Goal: Subscribe to service/newsletter

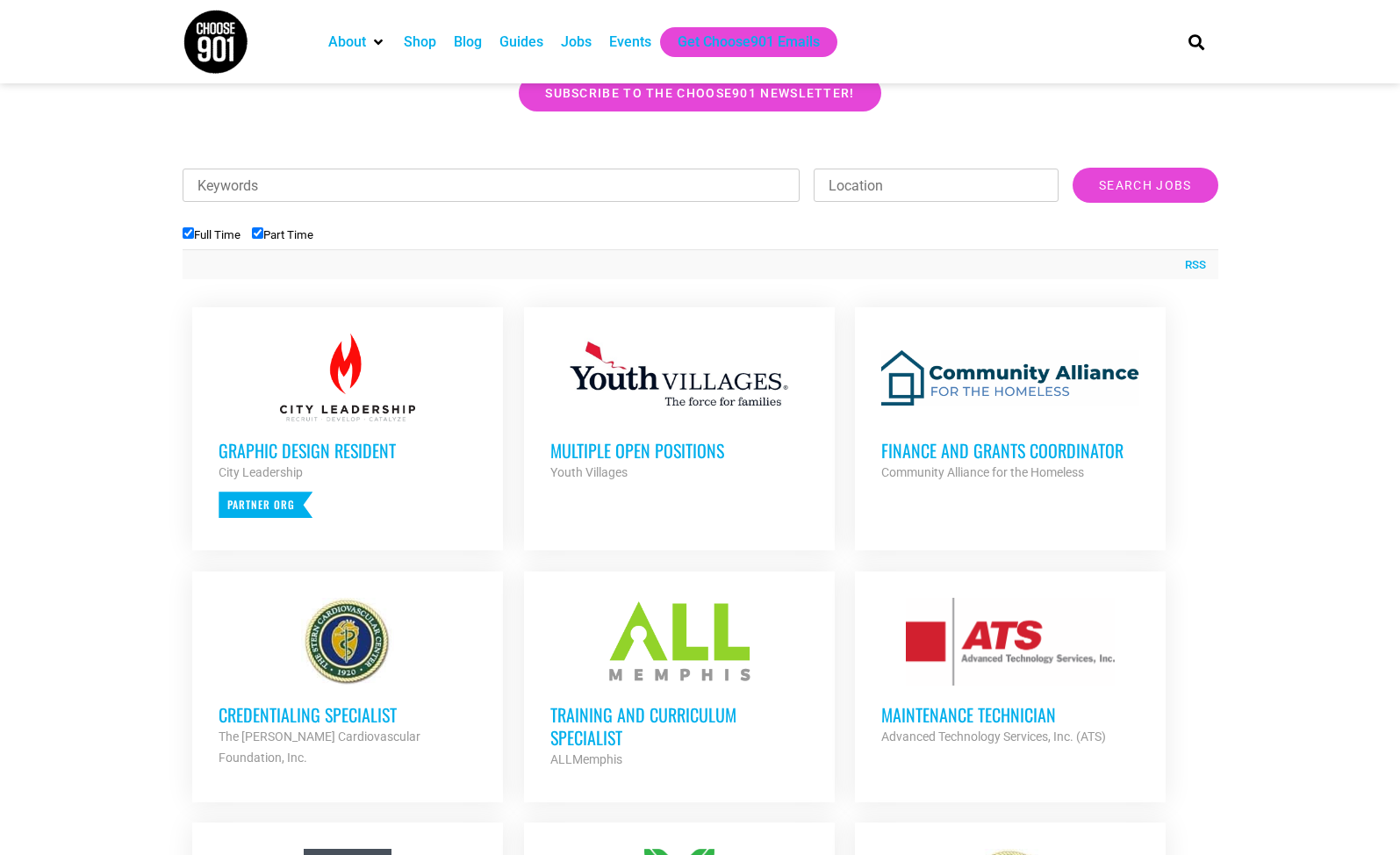
scroll to position [526, 0]
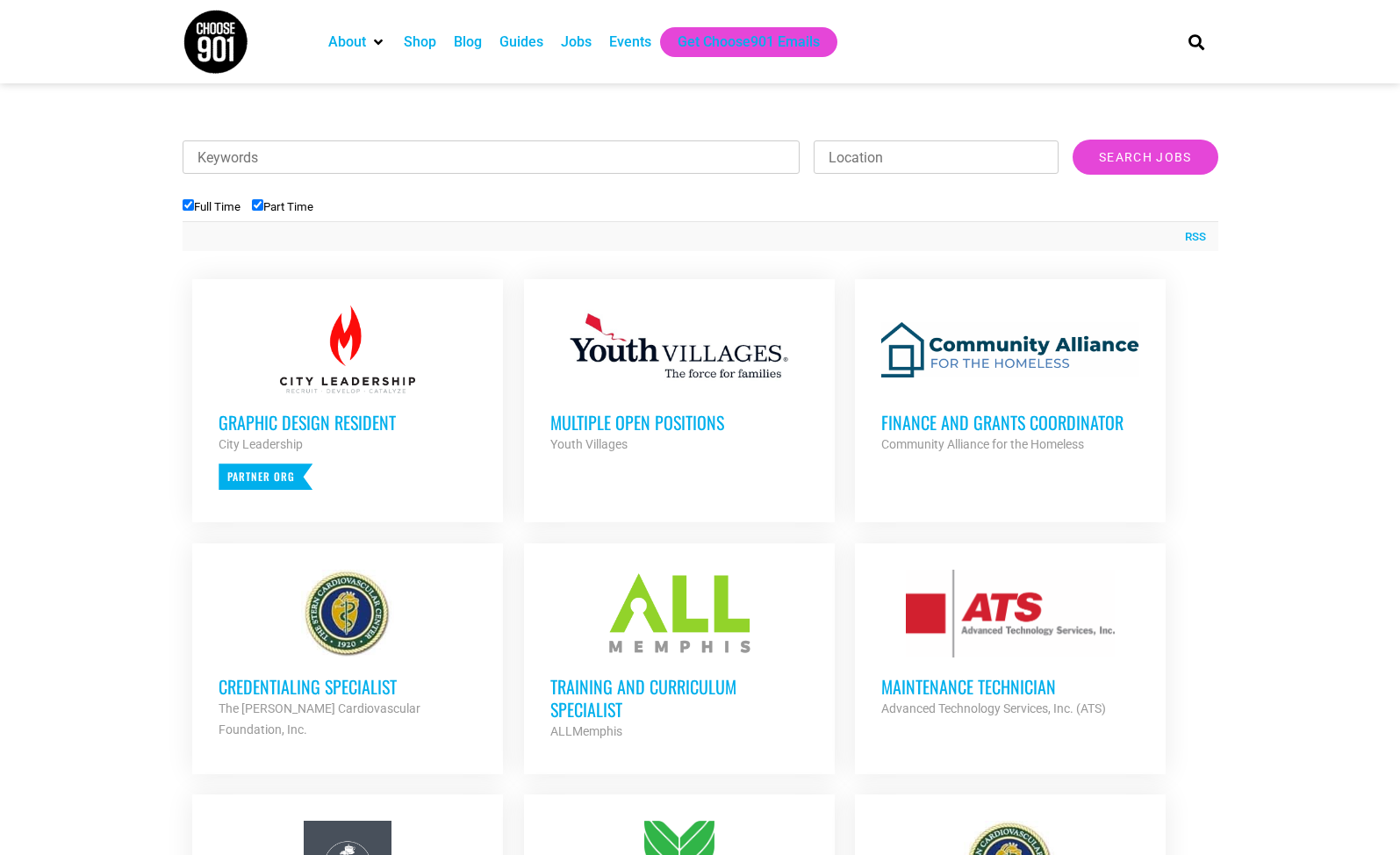
click at [972, 417] on h3 "Finance and Grants Coordinator" at bounding box center [1010, 422] width 258 height 23
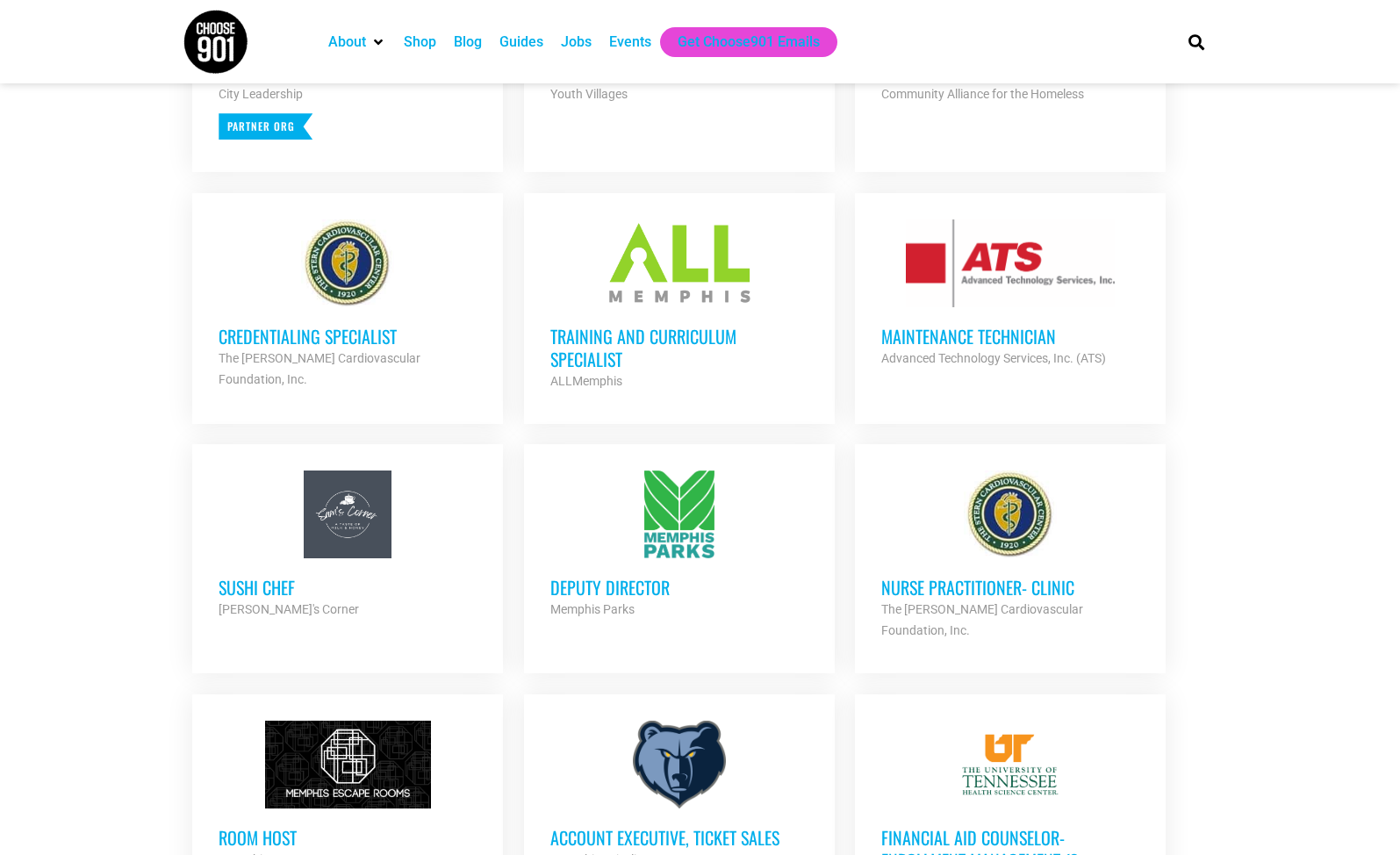
scroll to position [879, 0]
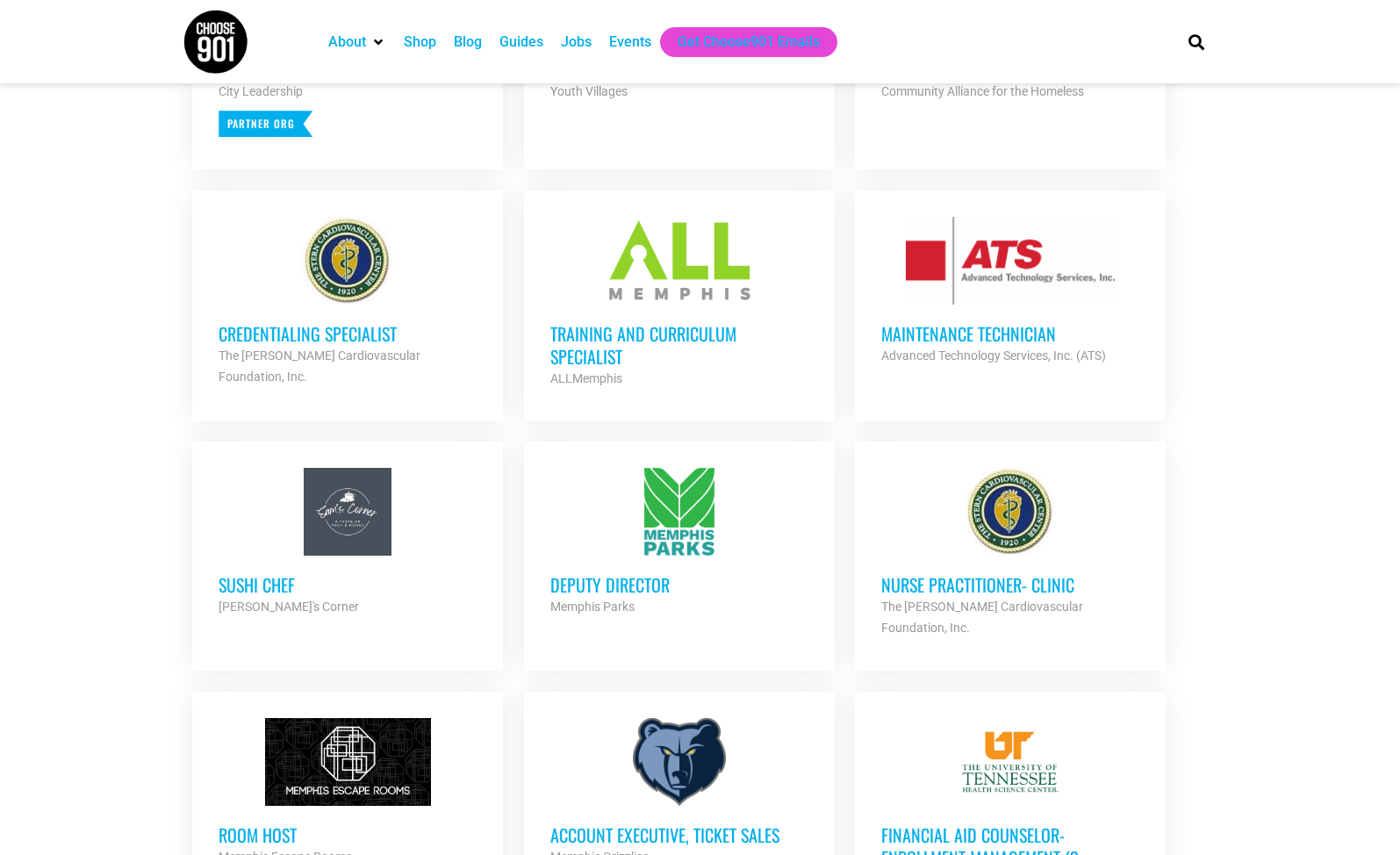
click at [334, 337] on h3 "Credentialing Specialist" at bounding box center [347, 334] width 258 height 23
click at [629, 579] on h3 "Deputy Director" at bounding box center [679, 585] width 258 height 23
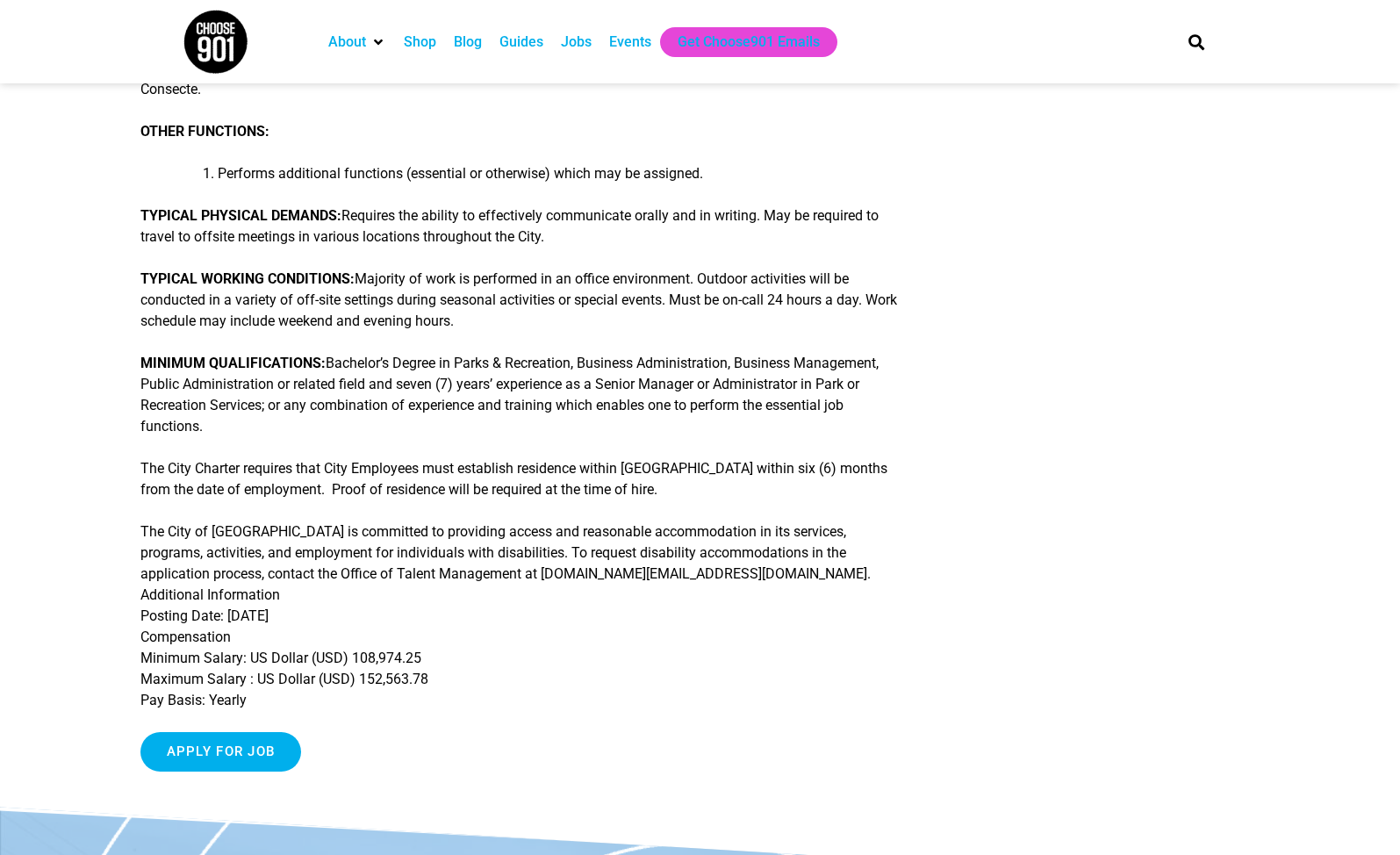
scroll to position [512, 0]
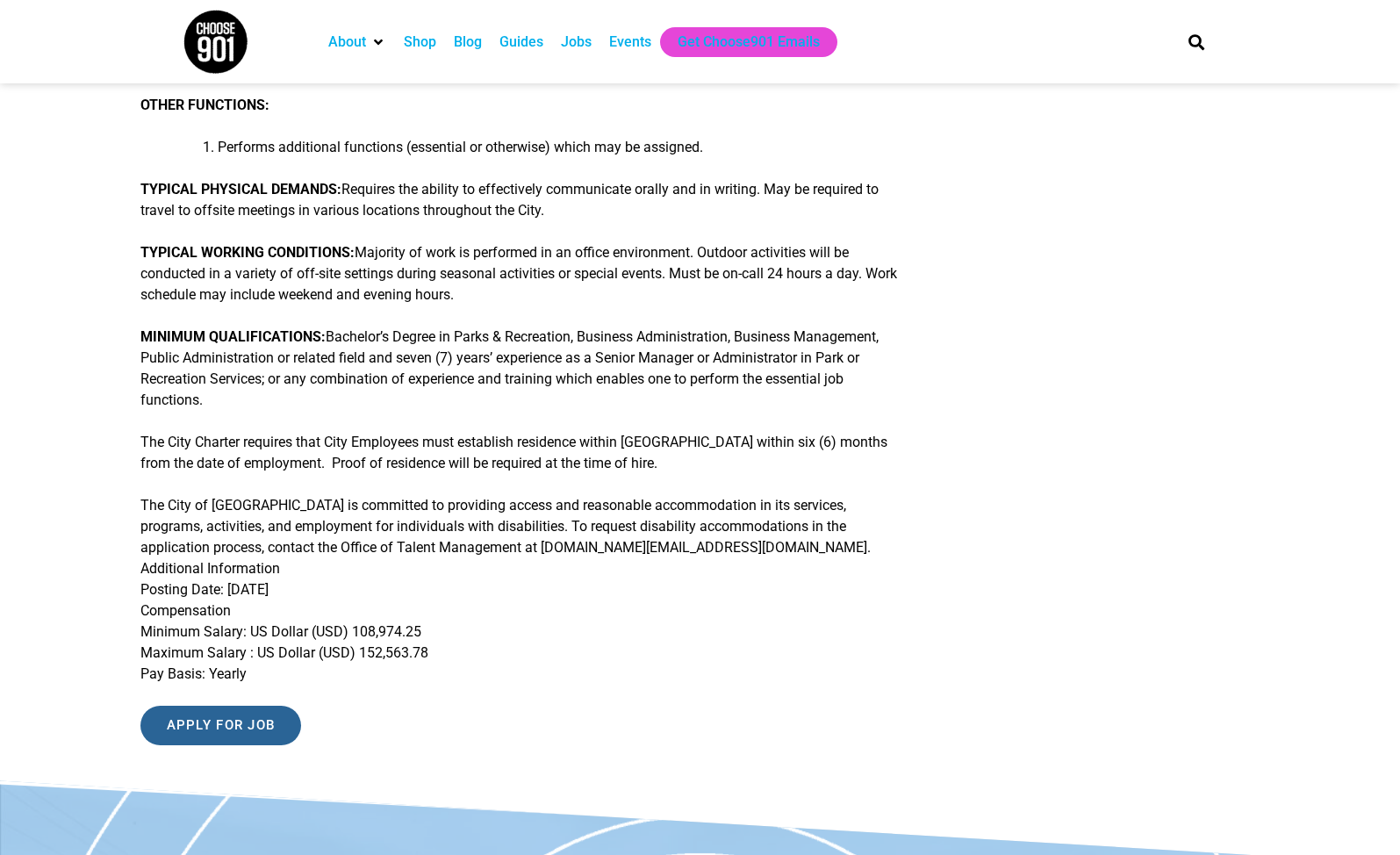
click at [228, 717] on input "Apply for job" at bounding box center [220, 726] width 162 height 39
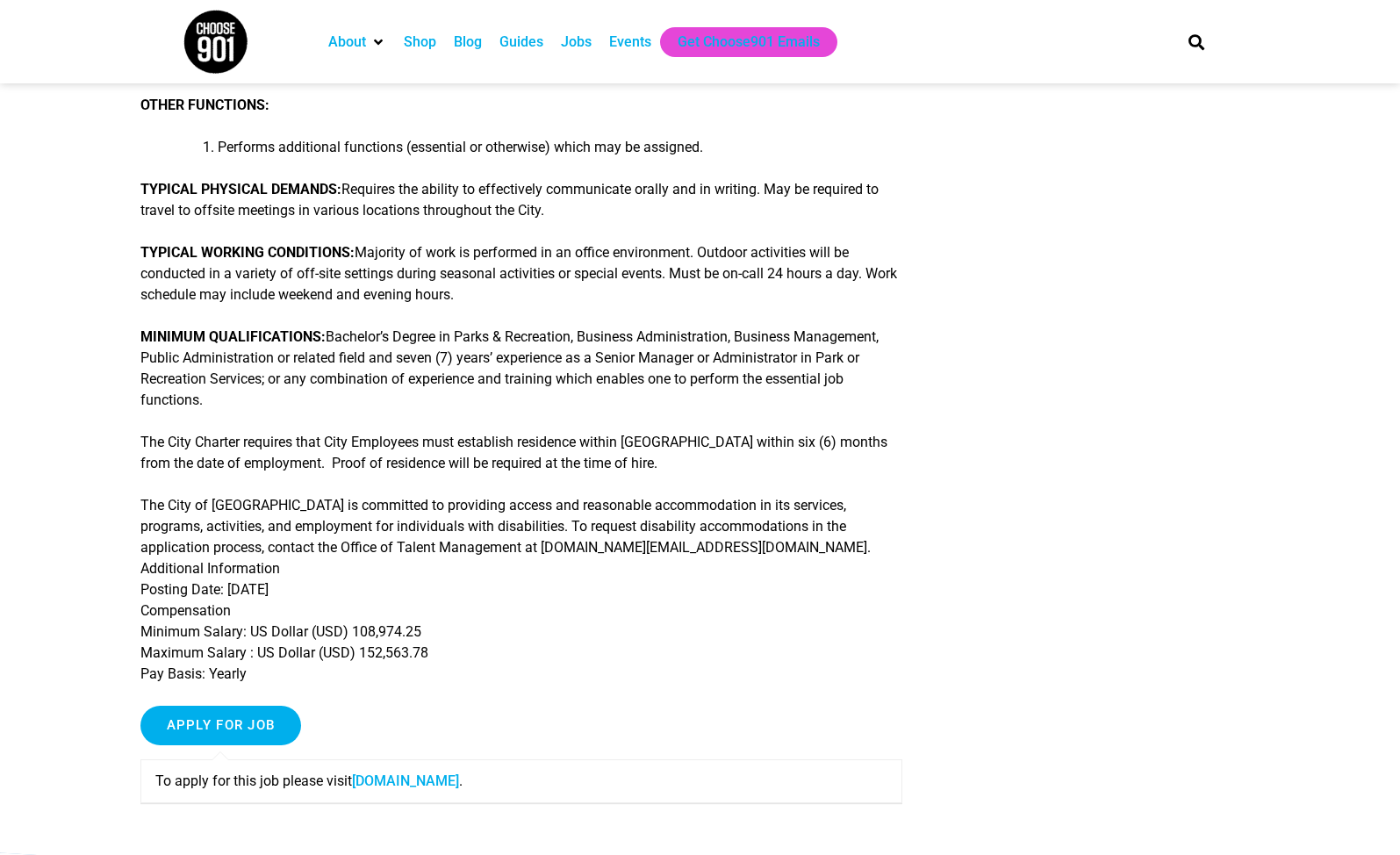
click at [424, 781] on link "memphistn.referrals.selectminds.com" at bounding box center [406, 781] width 107 height 17
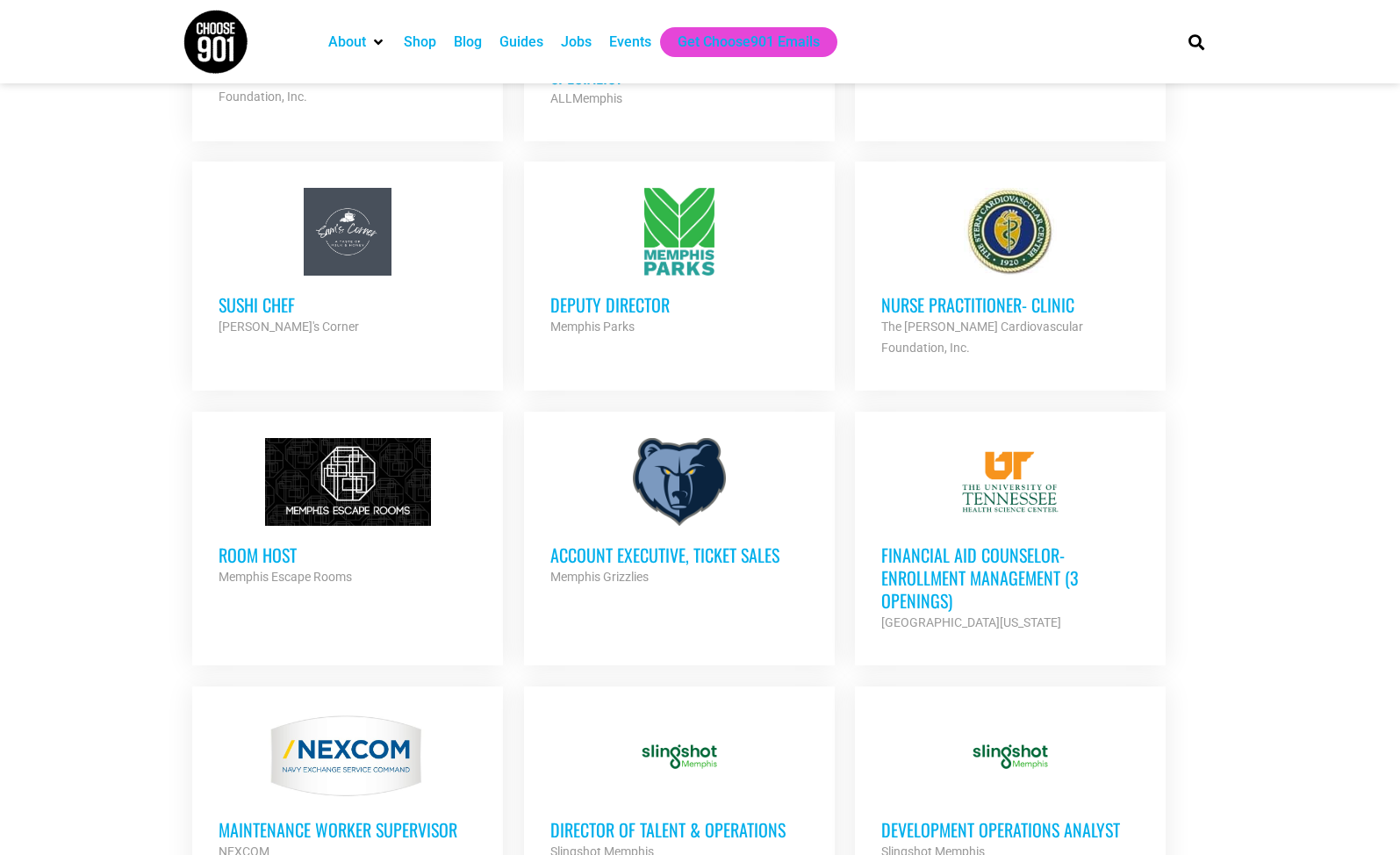
scroll to position [1169, 0]
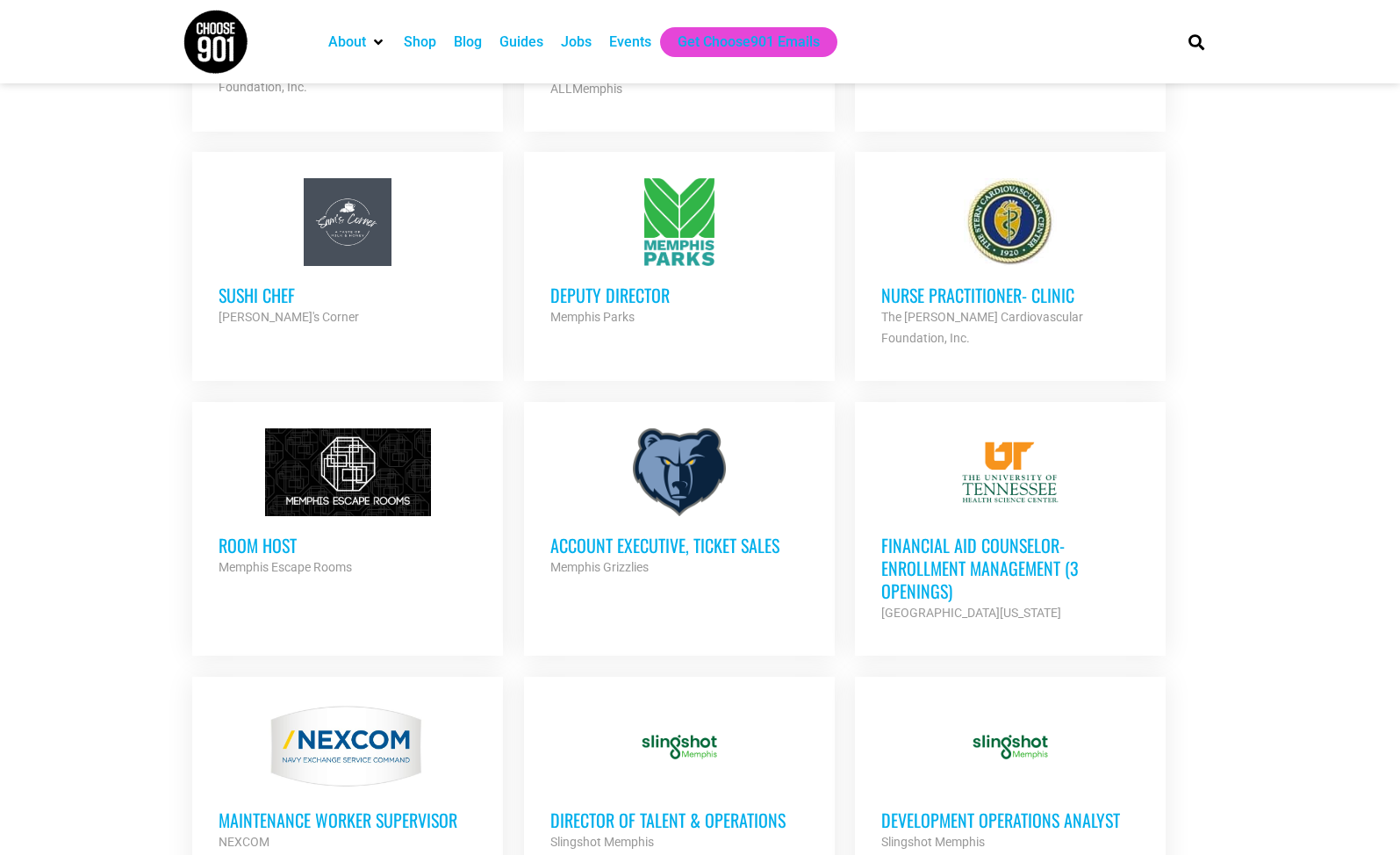
click at [615, 534] on h3 "Account Executive, Ticket Sales" at bounding box center [679, 545] width 258 height 23
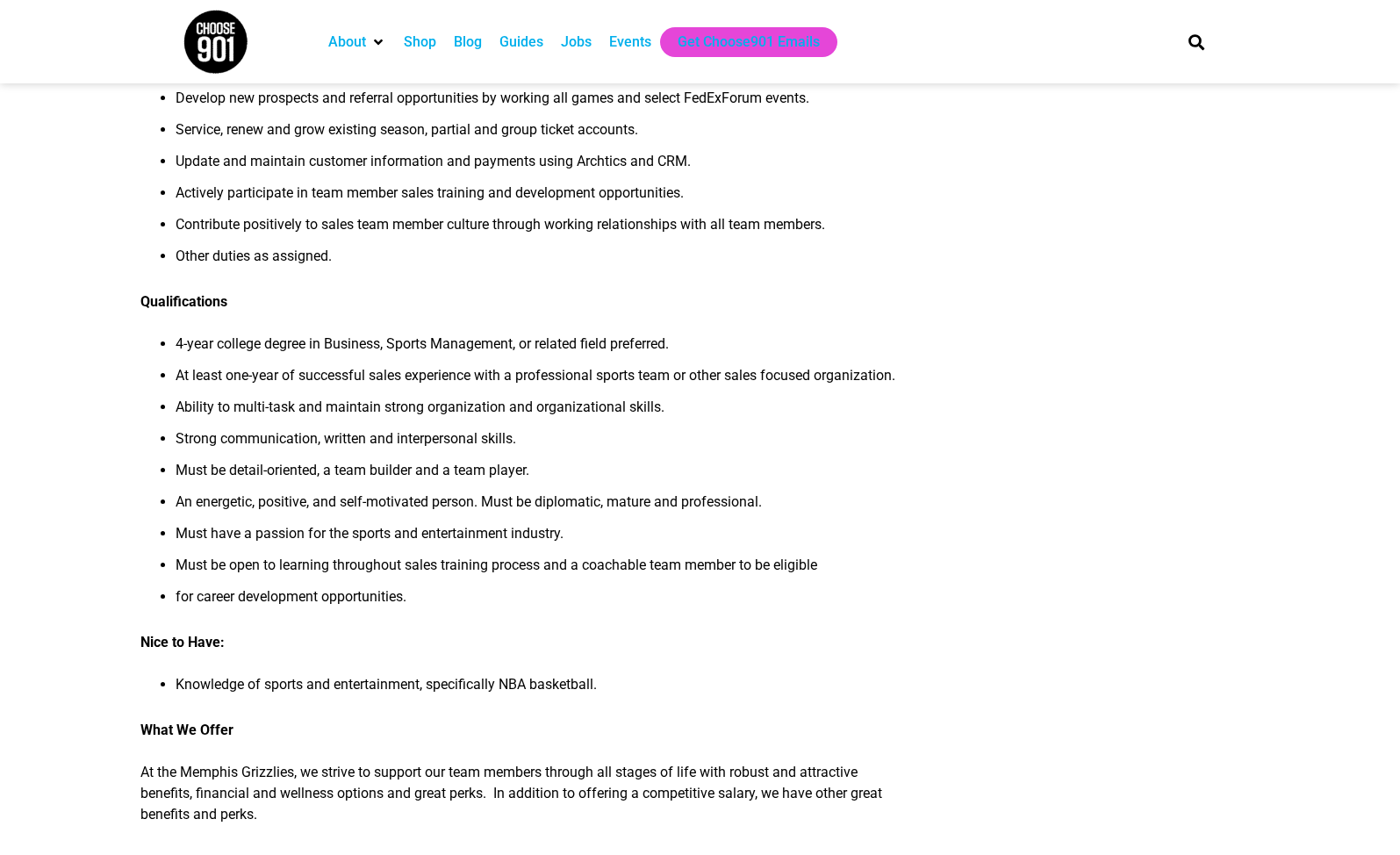
scroll to position [552, 0]
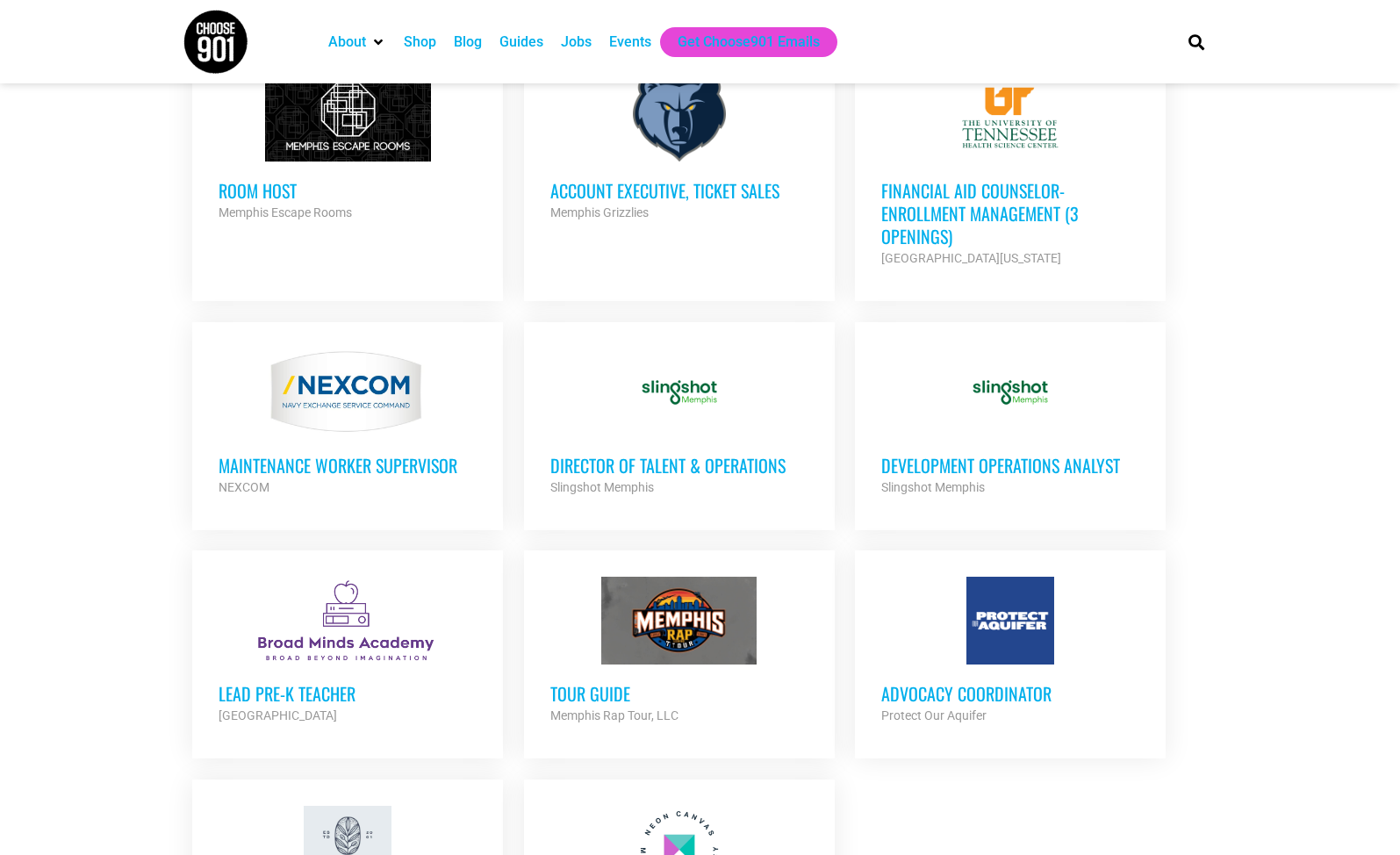
scroll to position [1524, 0]
click at [711, 453] on h3 "Director of Talent & Operations" at bounding box center [679, 465] width 258 height 23
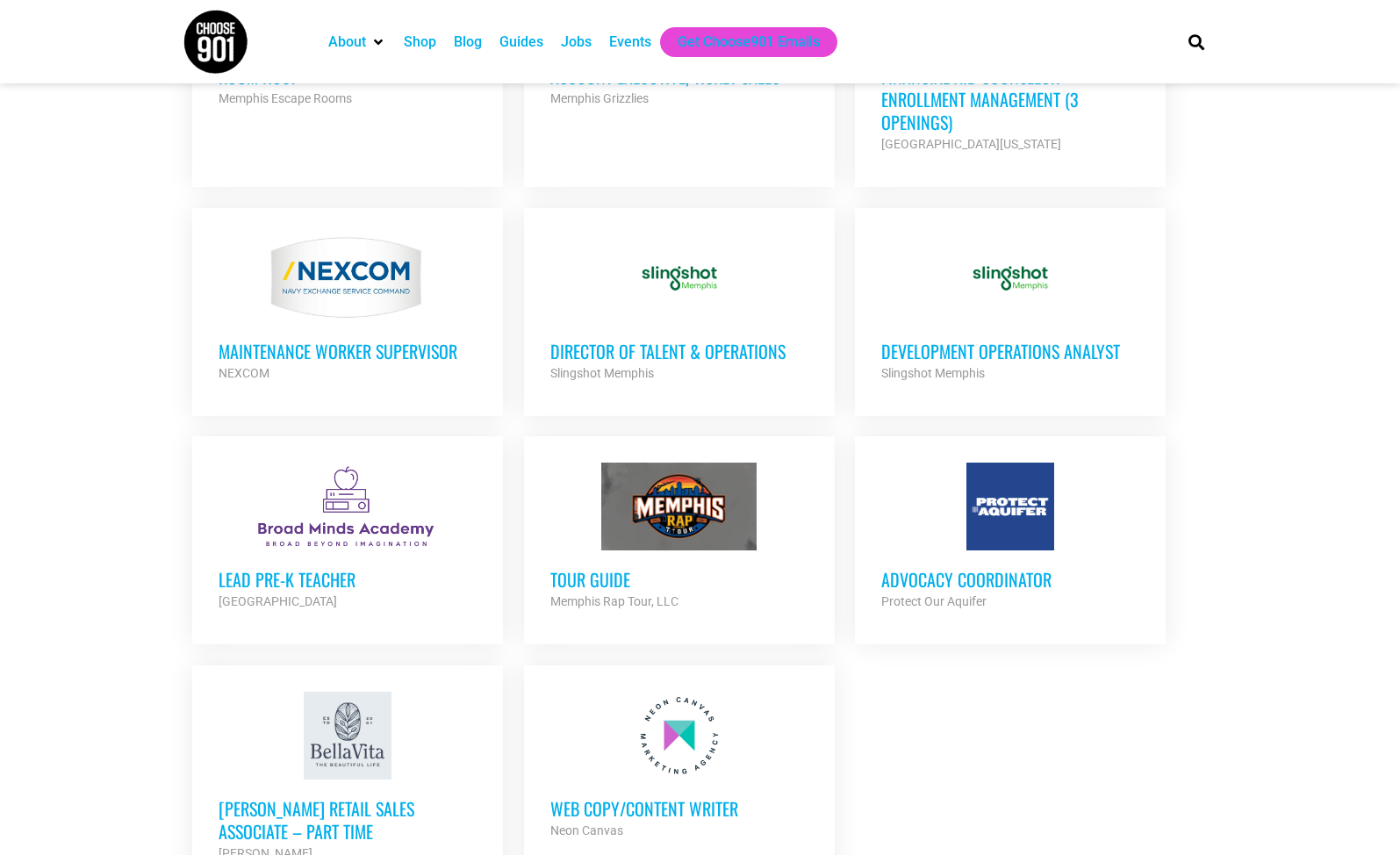
scroll to position [1648, 0]
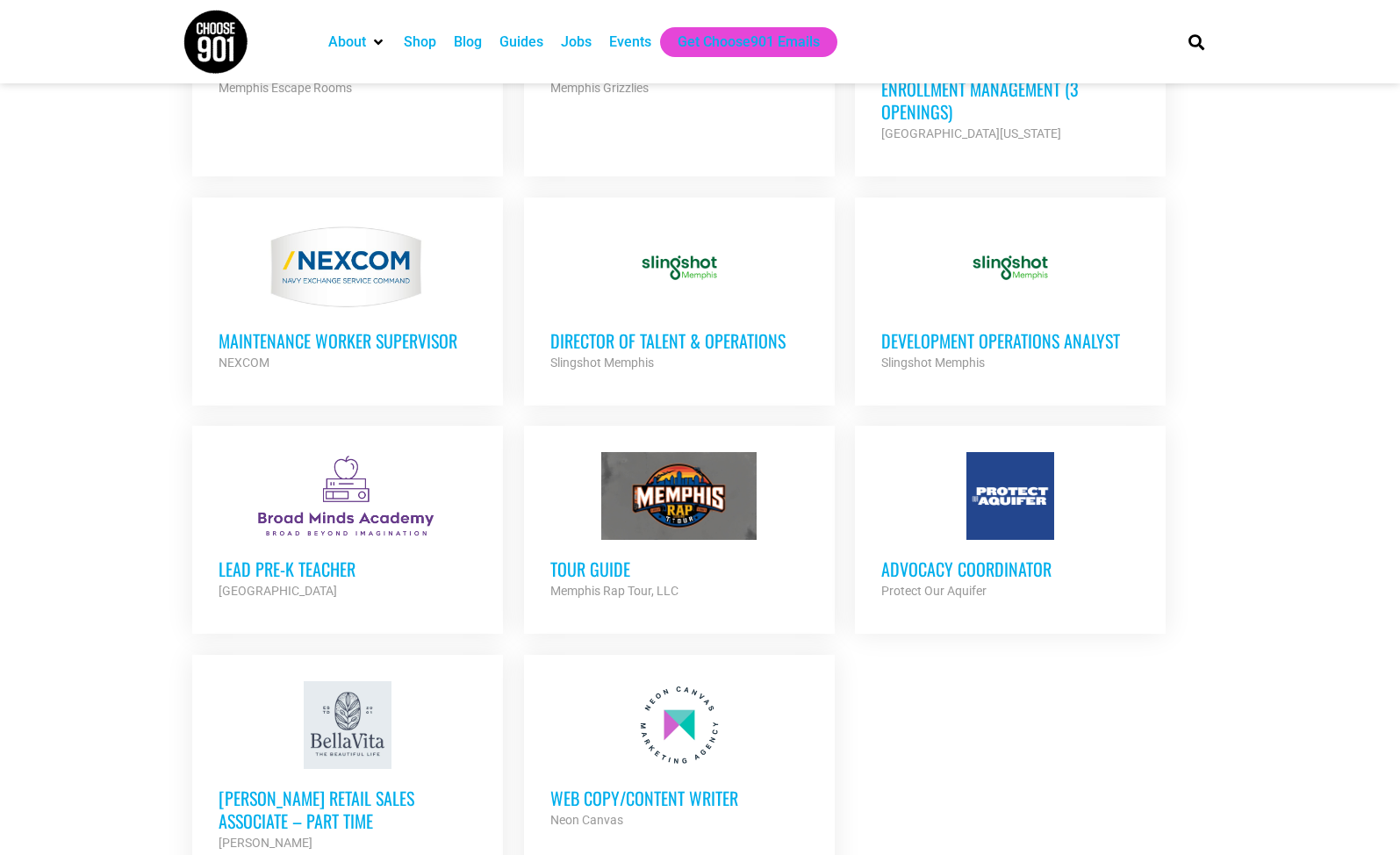
click at [702, 329] on h3 "Director of Talent & Operations" at bounding box center [679, 341] width 258 height 23
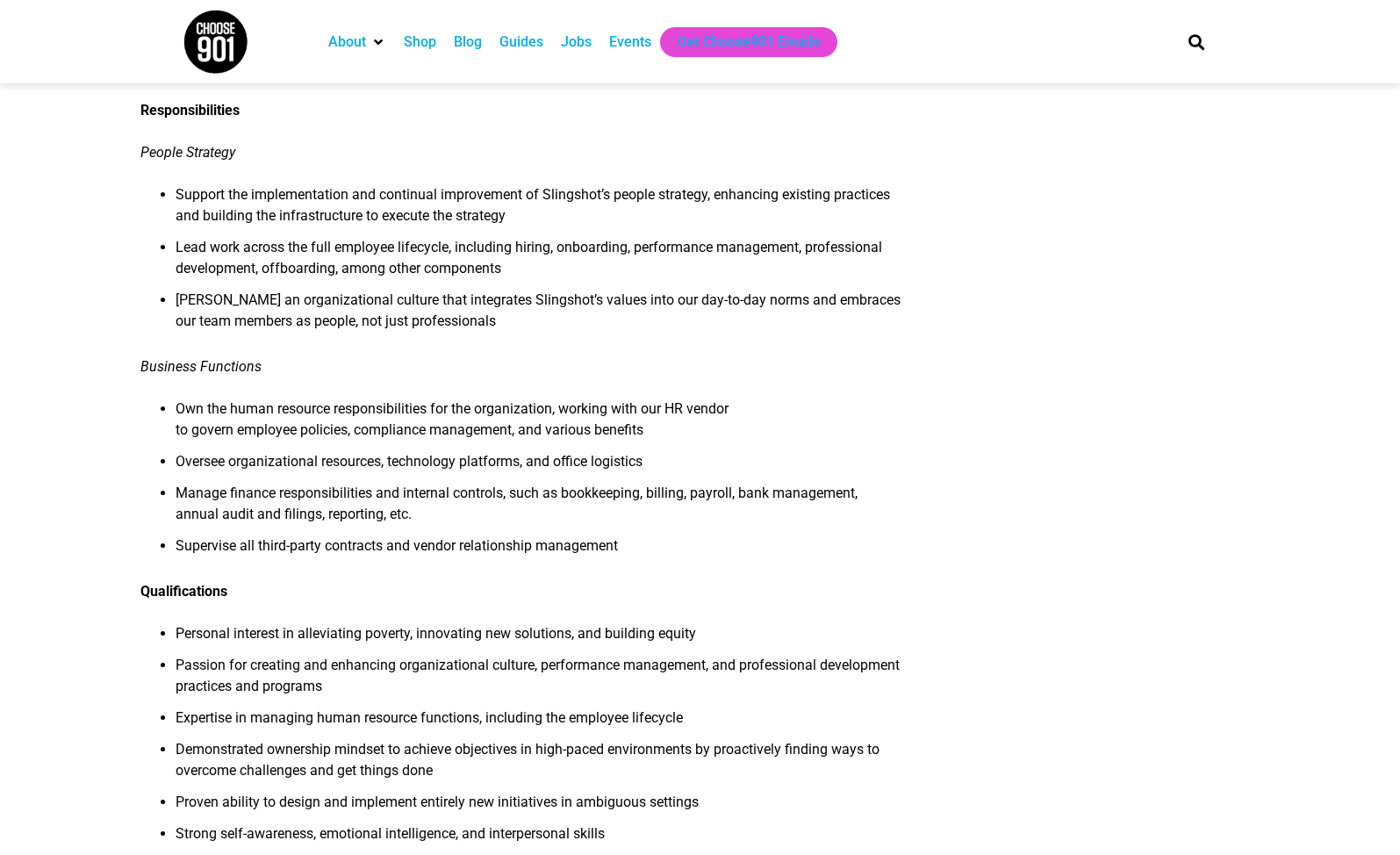
scroll to position [958, 0]
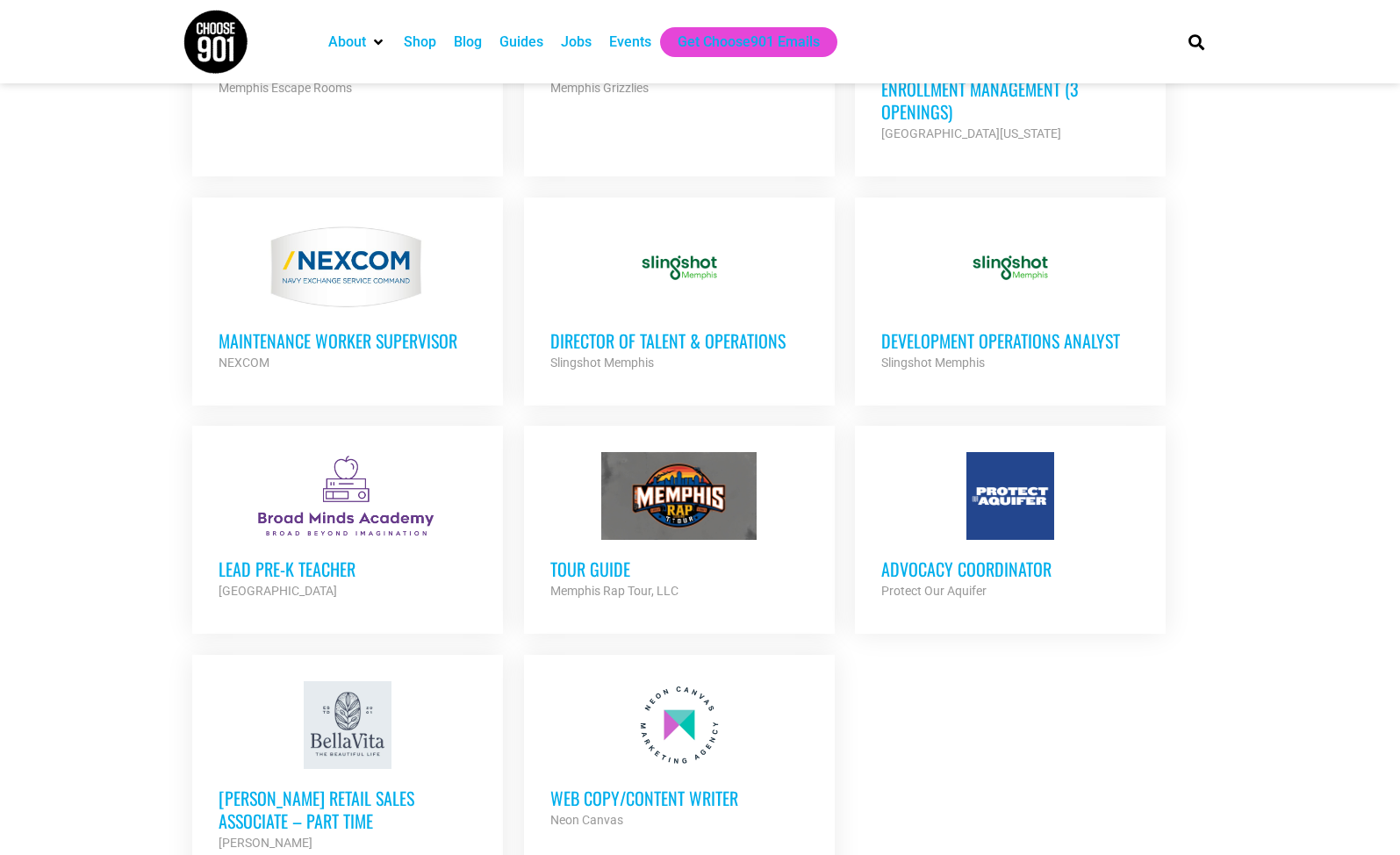
click at [609, 558] on h3 "Tour Guide" at bounding box center [679, 569] width 258 height 23
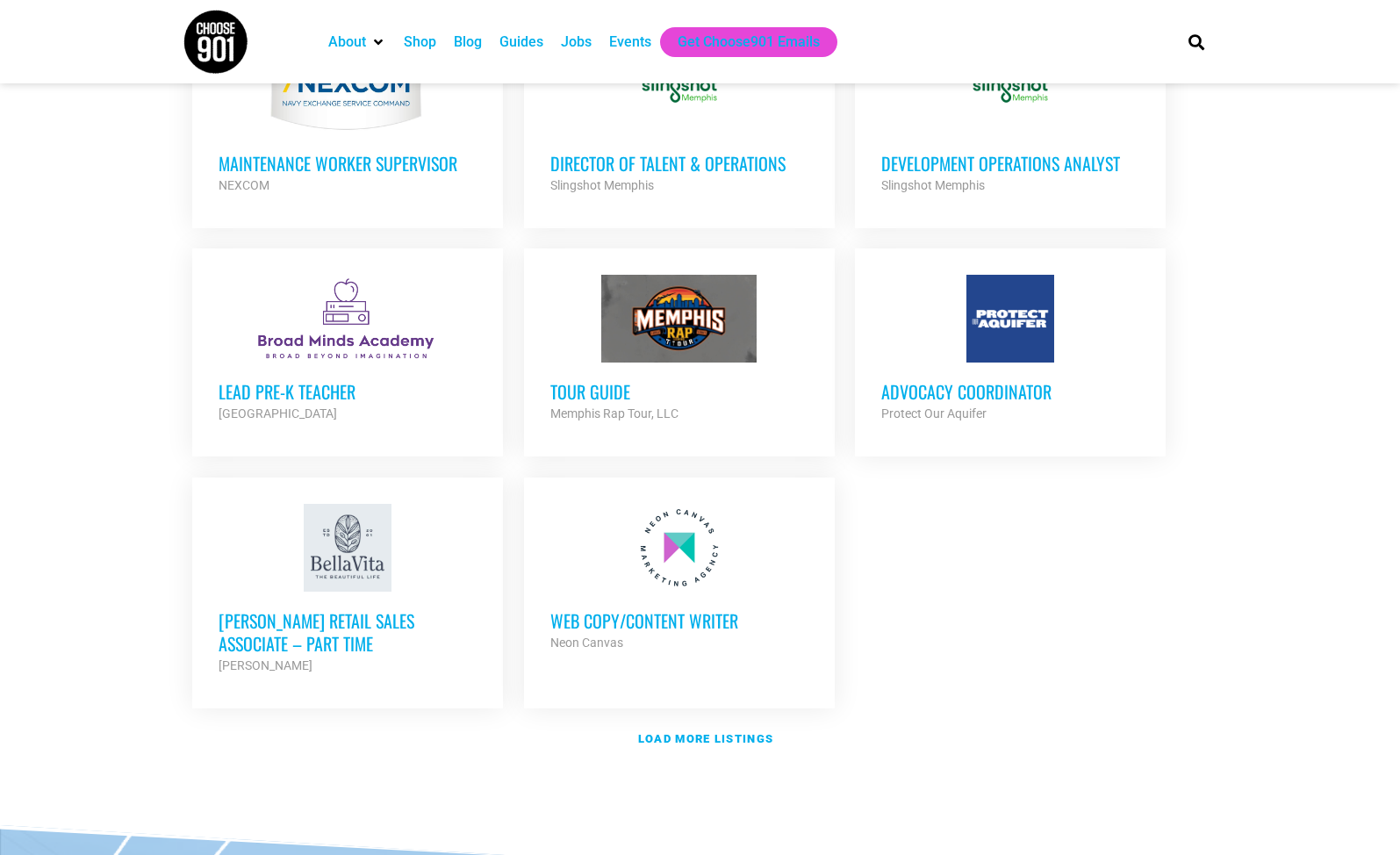
scroll to position [1828, 0]
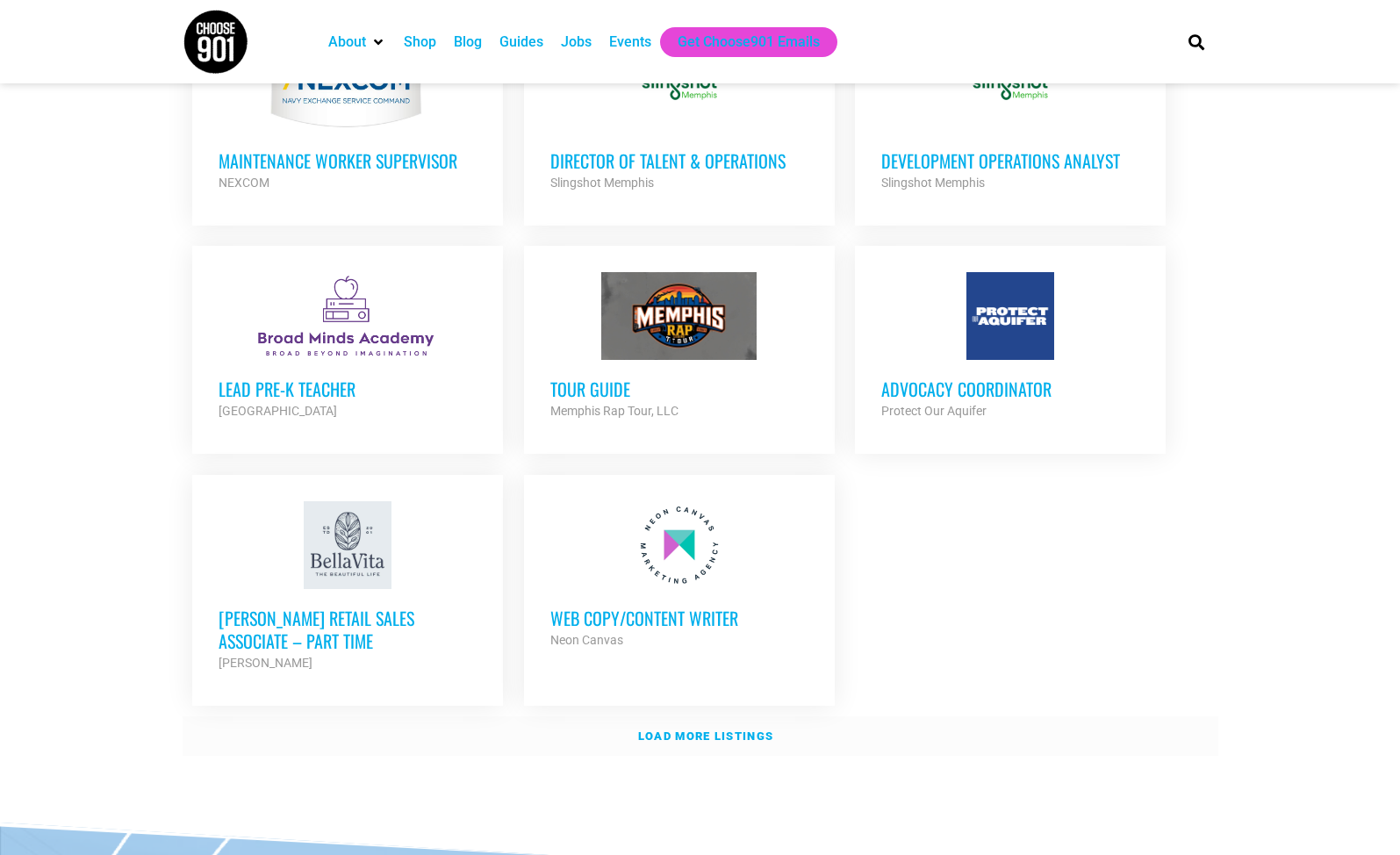
click at [725, 717] on link "Load more listings" at bounding box center [700, 736] width 1036 height 40
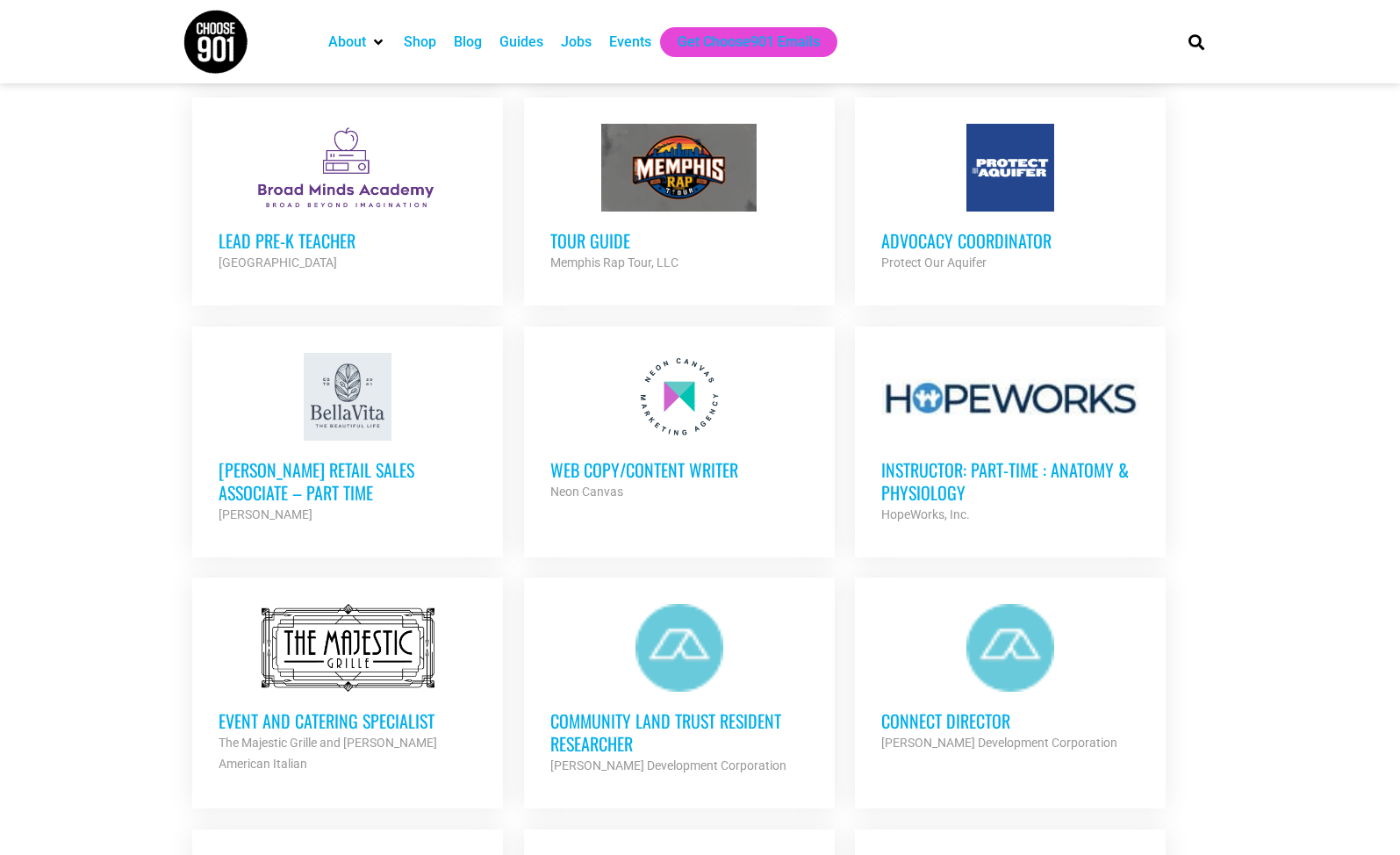
scroll to position [1975, 0]
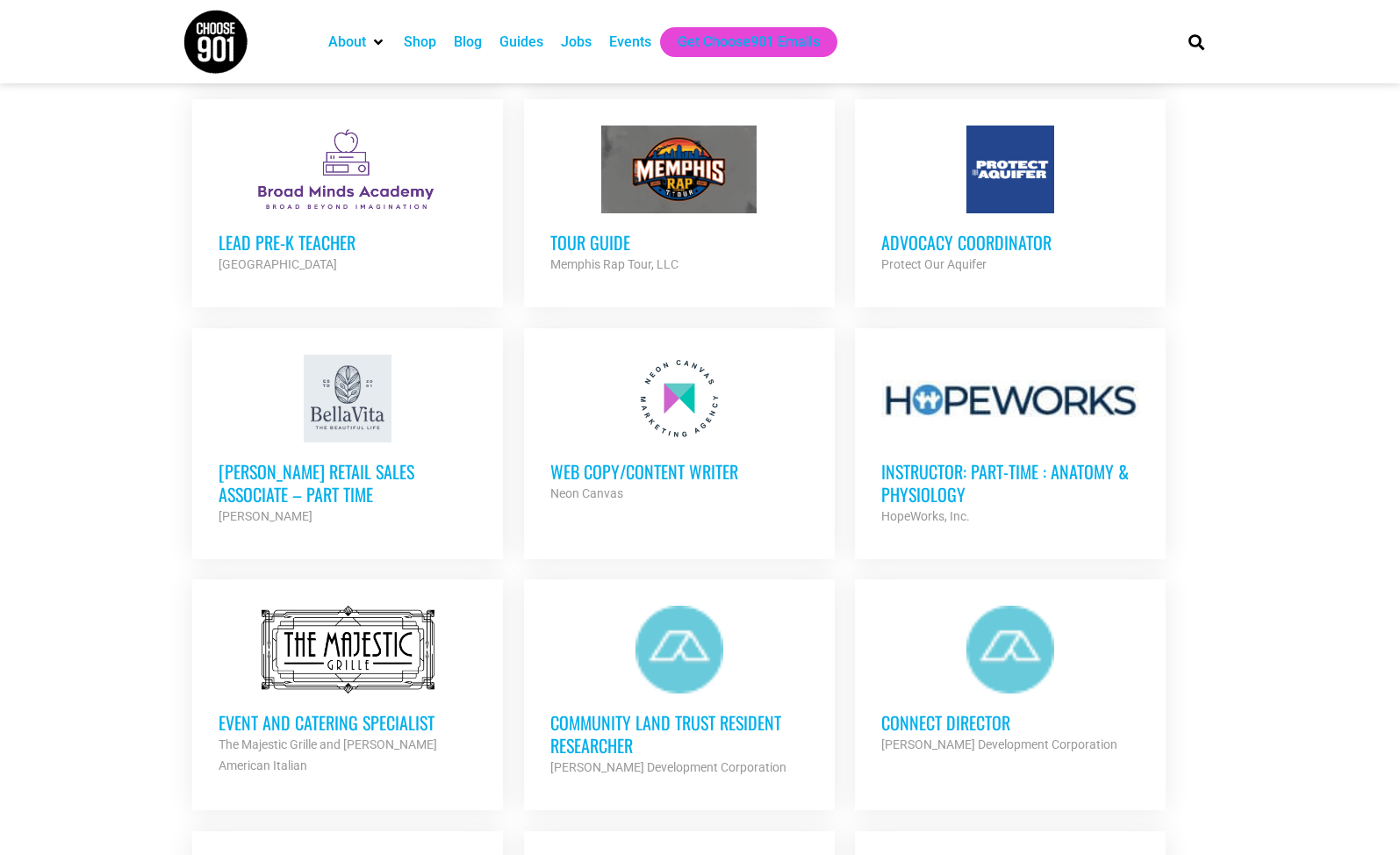
click at [991, 231] on h3 "Advocacy Coordinator" at bounding box center [1010, 243] width 258 height 23
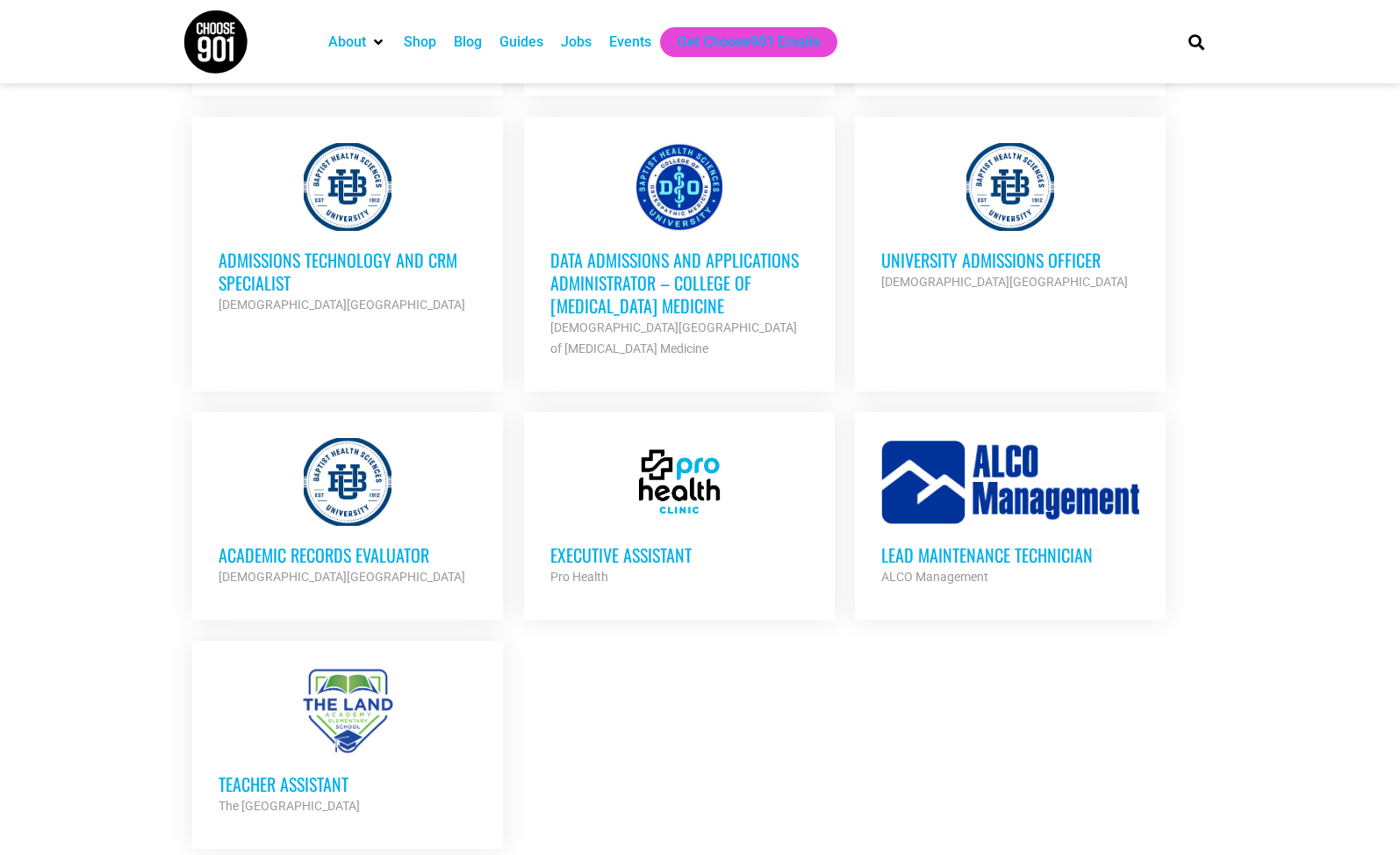
scroll to position [3444, 0]
click at [609, 544] on h3 "Executive Assistant" at bounding box center [679, 556] width 258 height 23
click at [395, 543] on h3 "Academic Records Evaluator" at bounding box center [347, 554] width 258 height 23
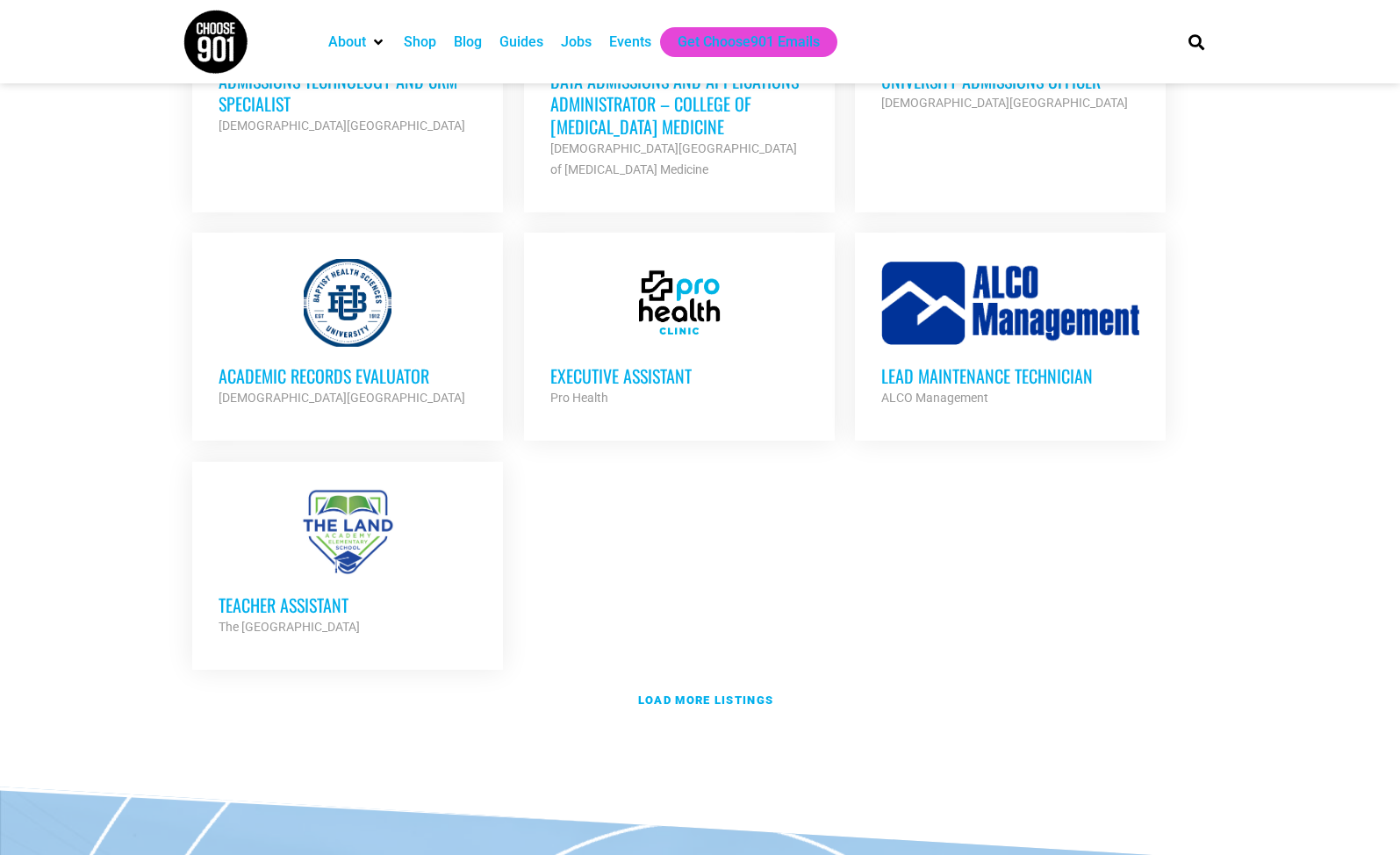
scroll to position [3717, 0]
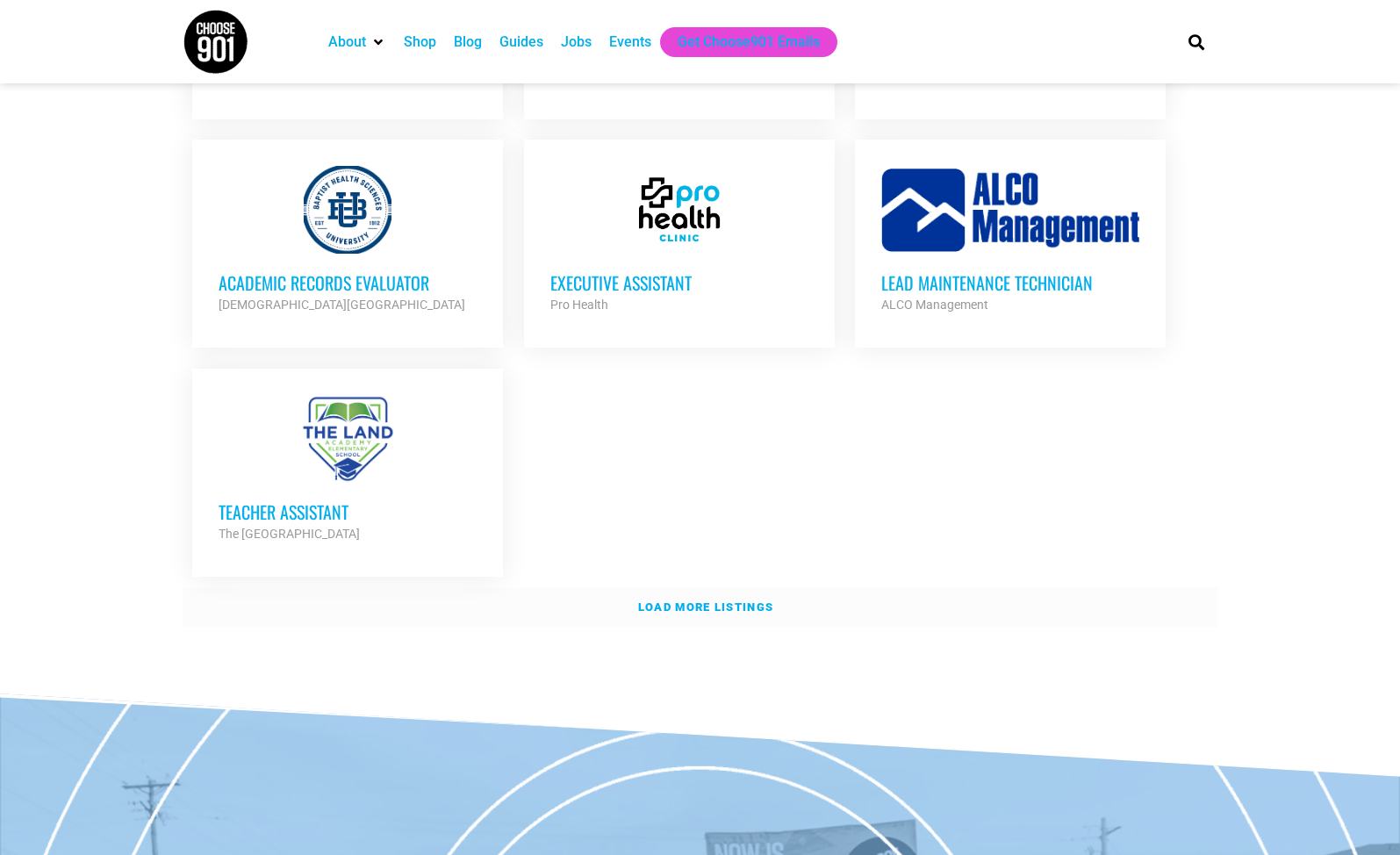
click at [734, 587] on link "Load more listings" at bounding box center [700, 607] width 1036 height 40
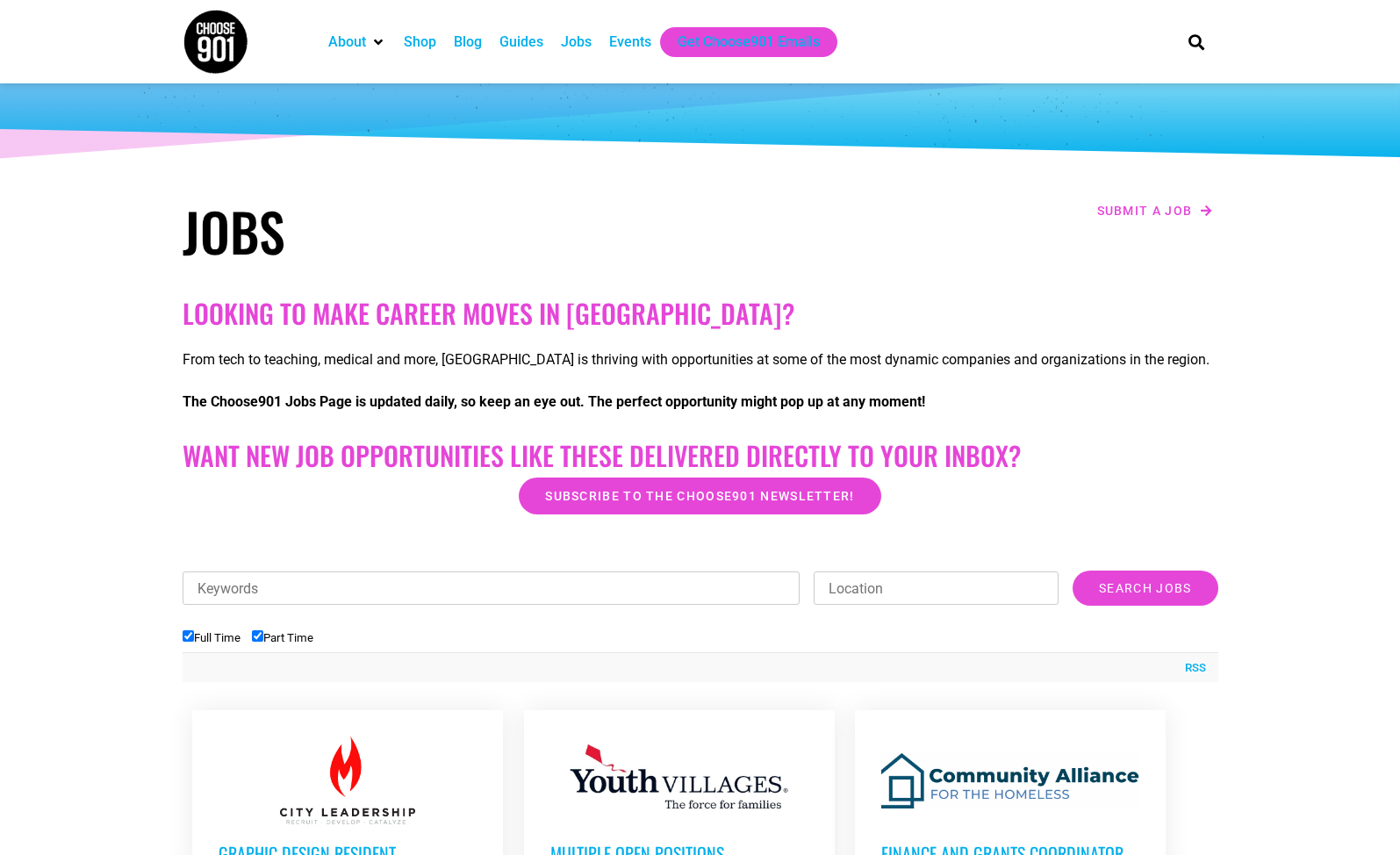
scroll to position [94, 0]
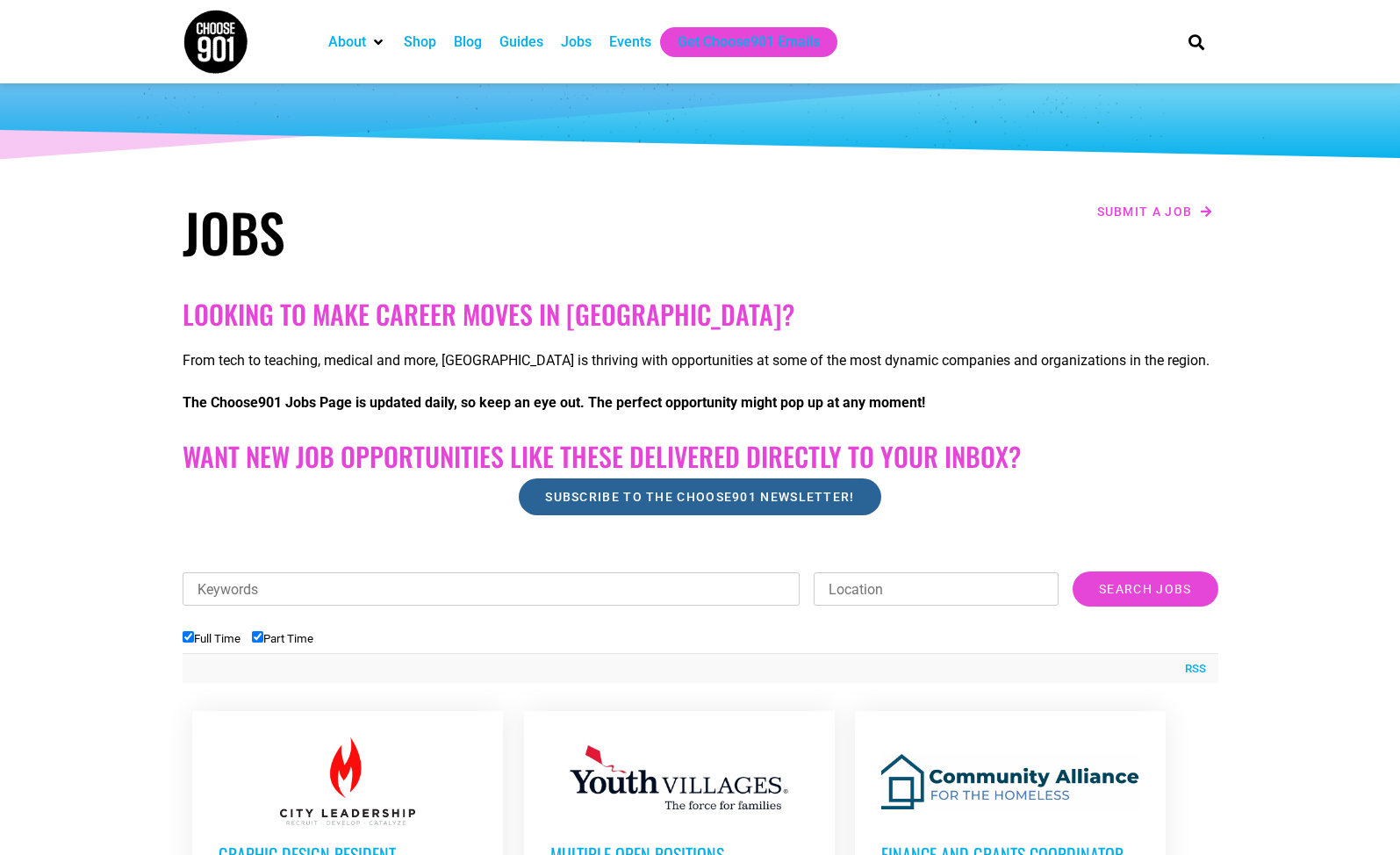
click at [779, 486] on link "Subscribe to the Choose901 newsletter!" at bounding box center [699, 496] width 361 height 37
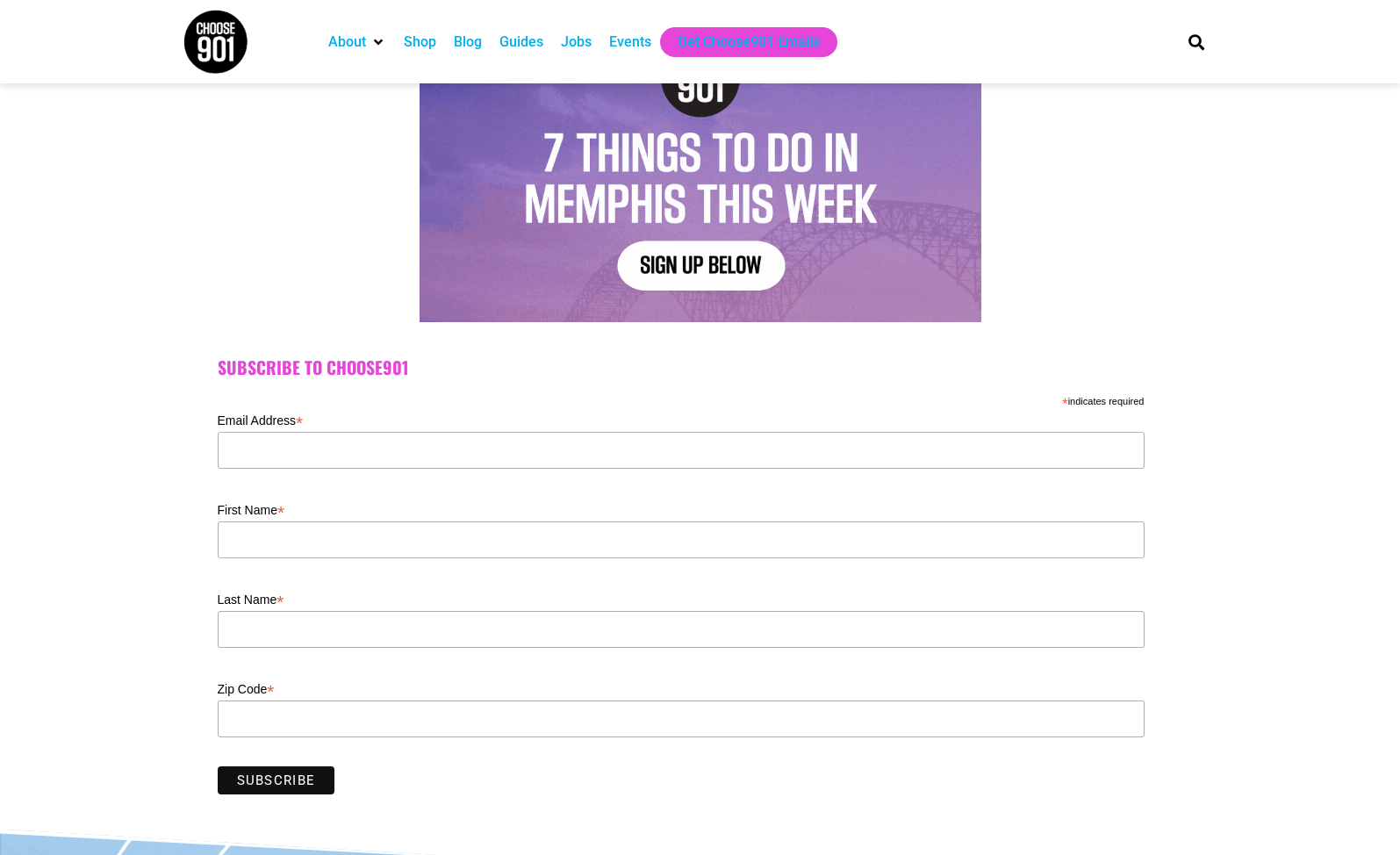
scroll to position [203, 0]
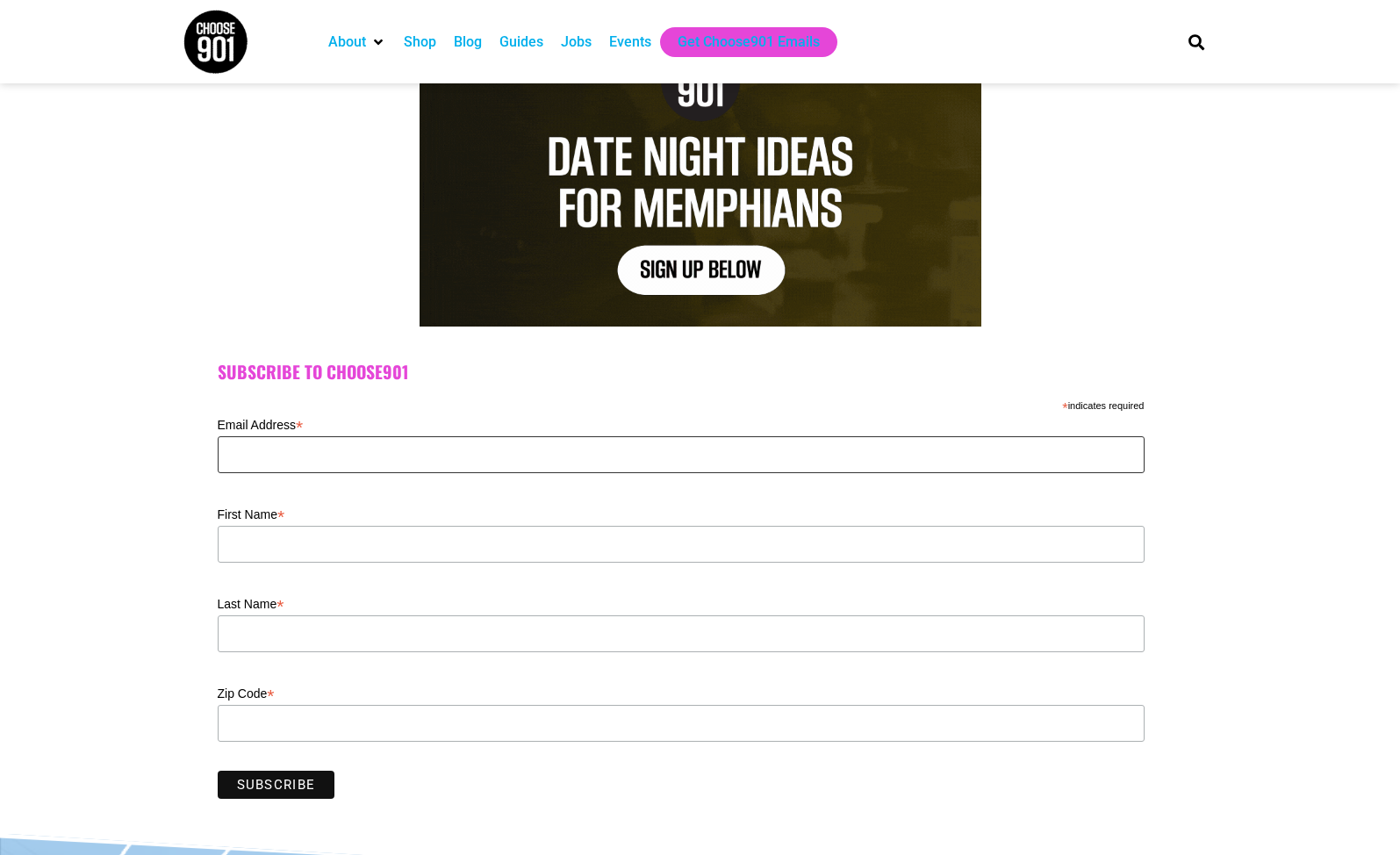
click at [456, 461] on input "Email Address *" at bounding box center [681, 454] width 927 height 37
type input "[EMAIL_ADDRESS][DOMAIN_NAME]"
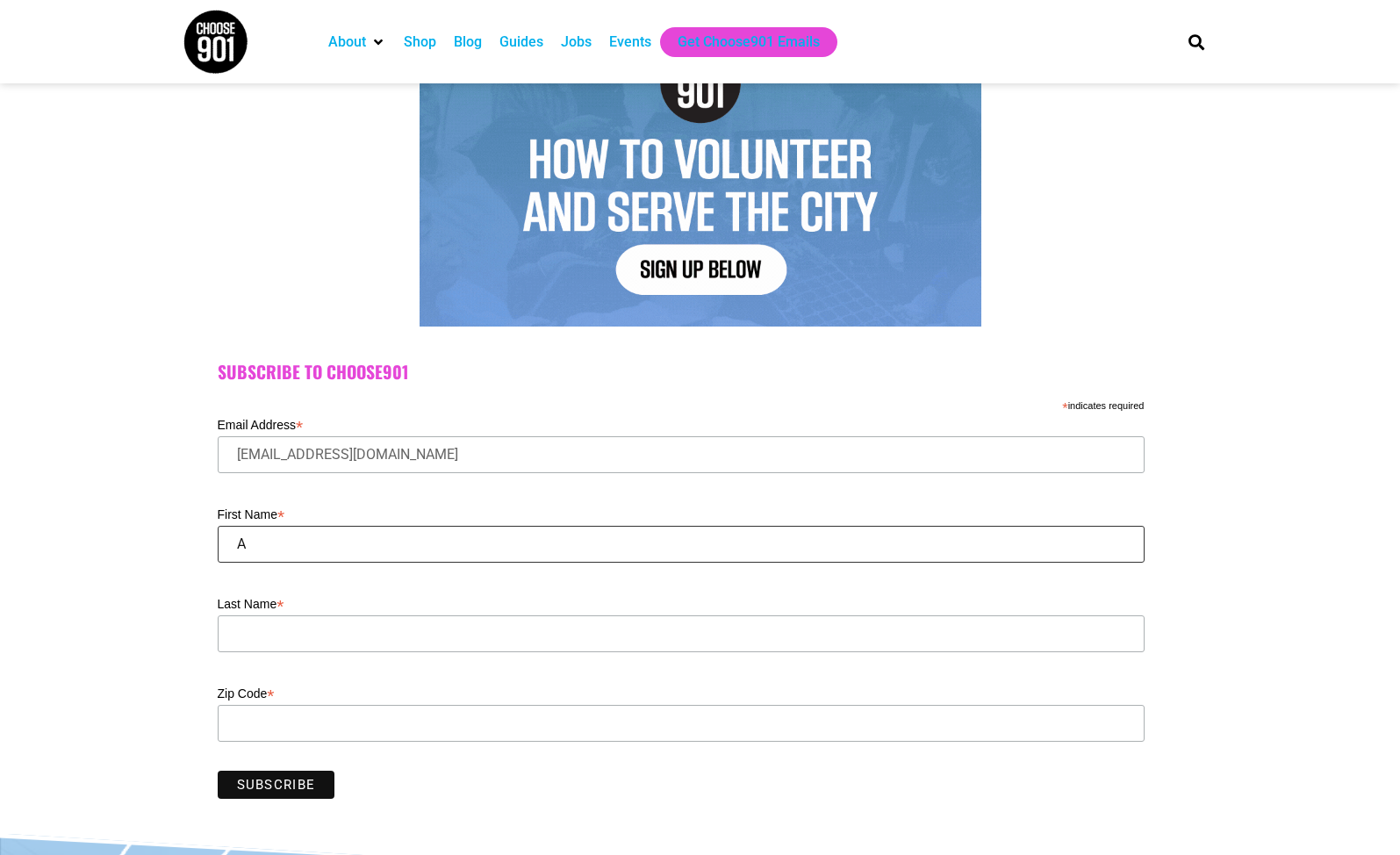
type input "[PERSON_NAME]"
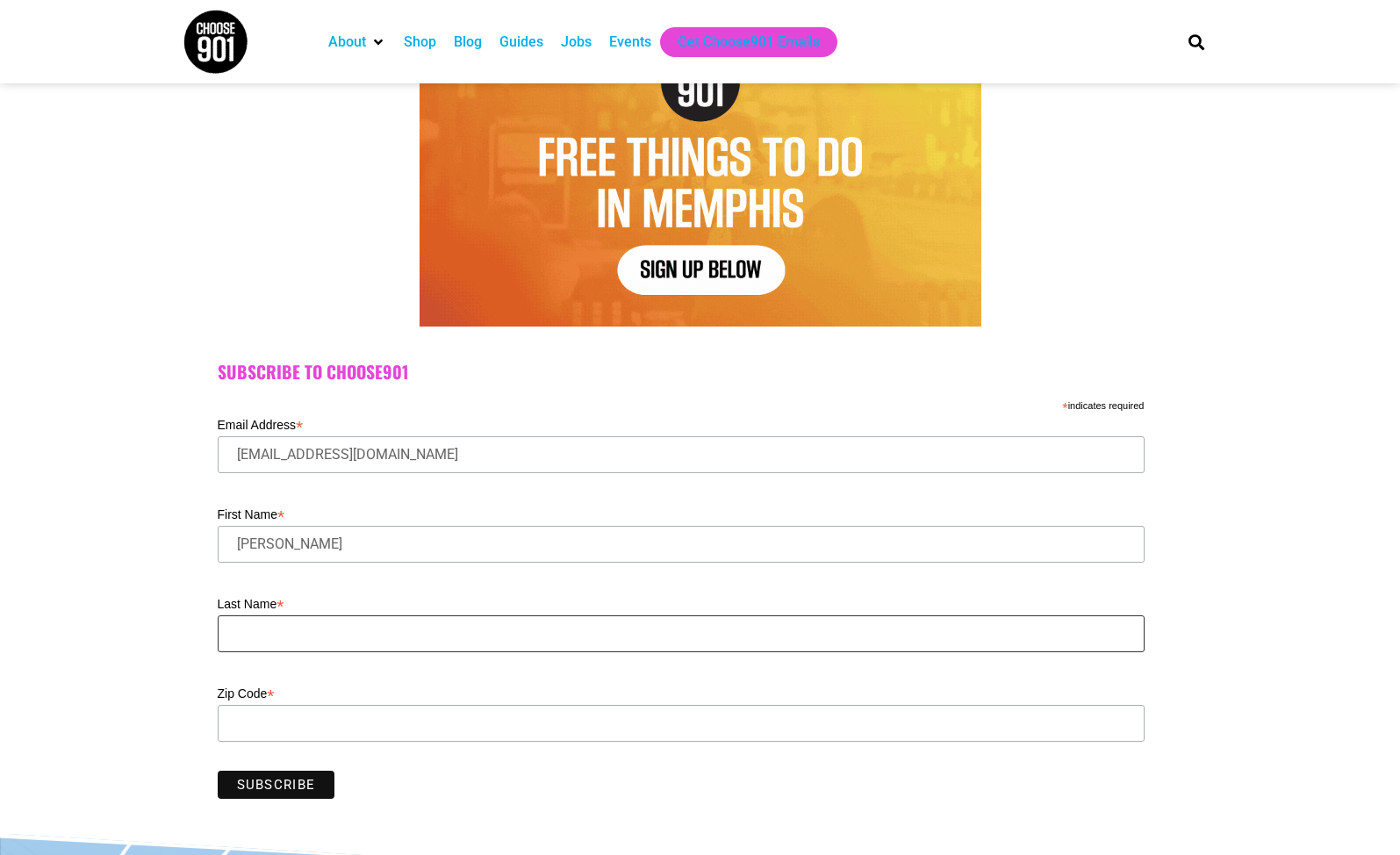
type input "[PERSON_NAME]"
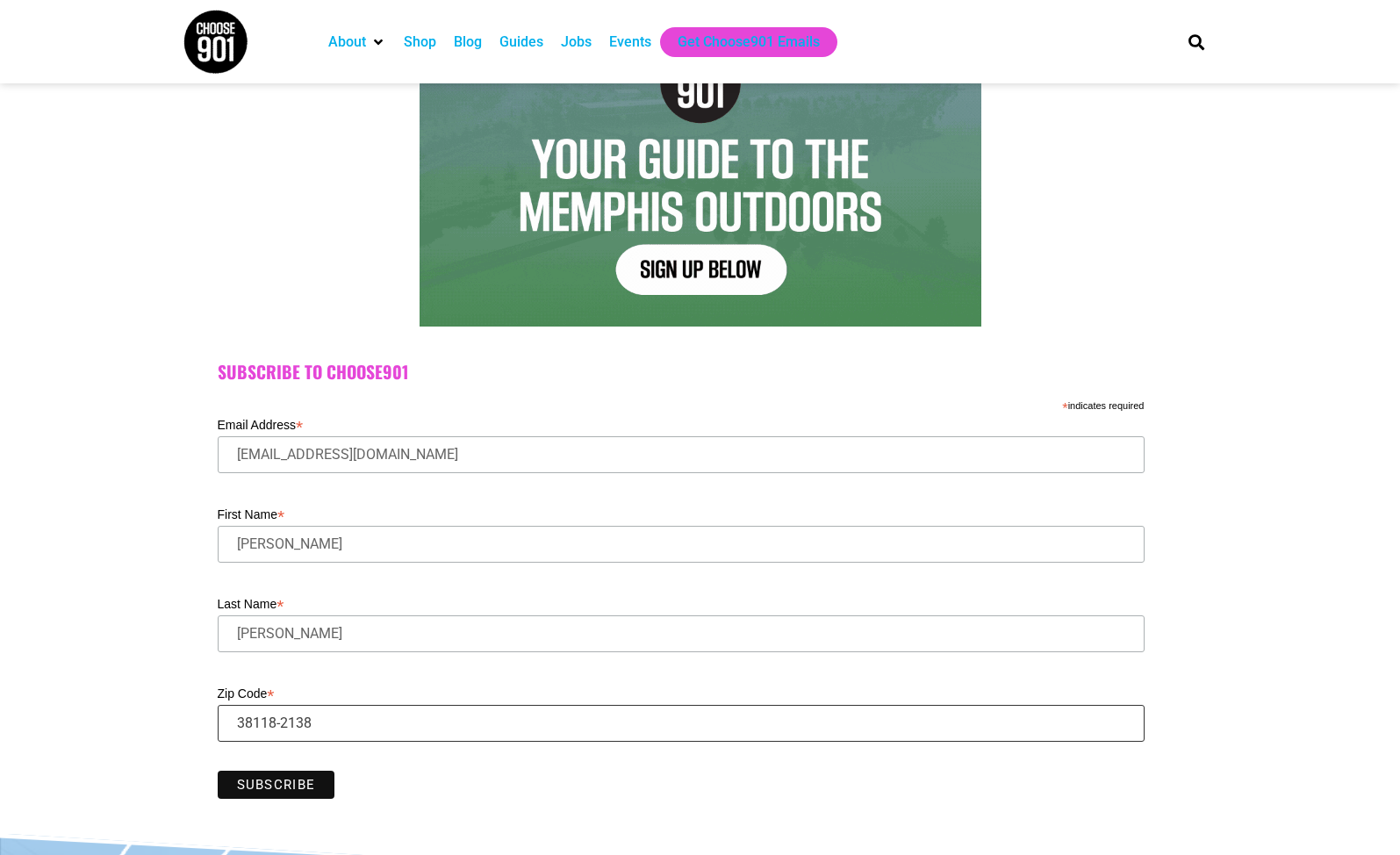
click at [373, 726] on input "Zip Code *" at bounding box center [681, 723] width 927 height 37
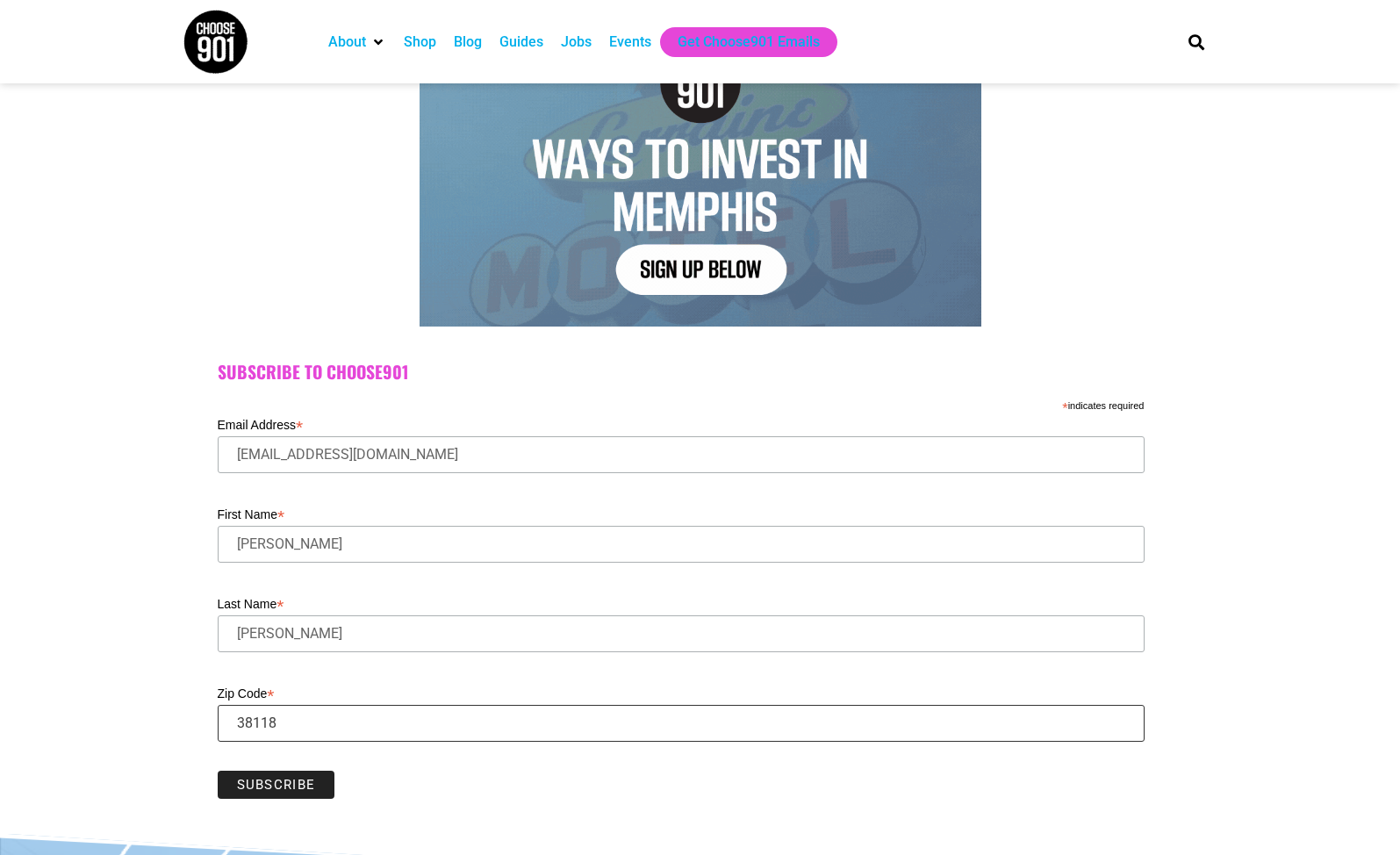
type input "38118"
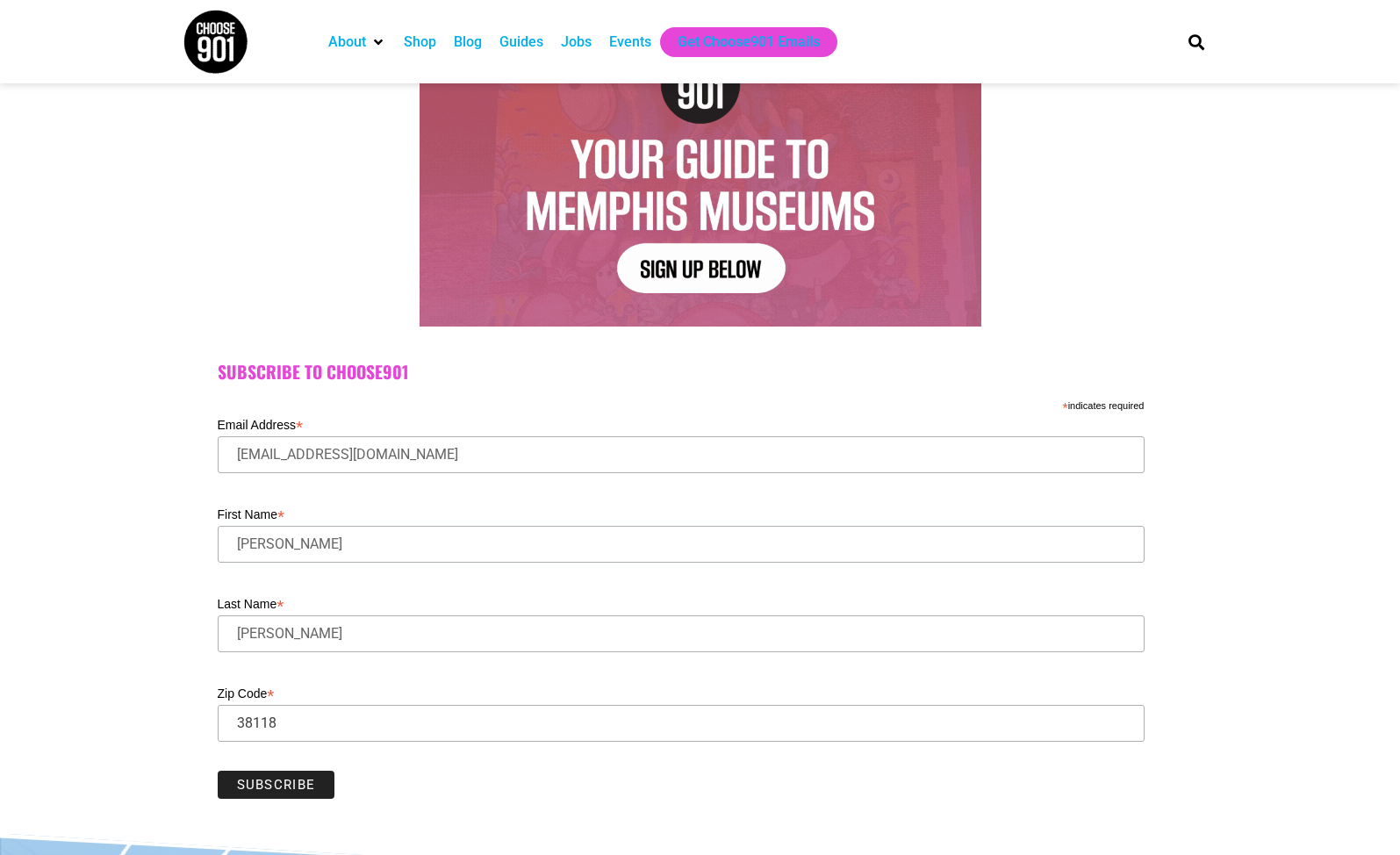
click at [275, 787] on input "Subscribe" at bounding box center [277, 784] width 118 height 28
